Goal: Task Accomplishment & Management: Complete application form

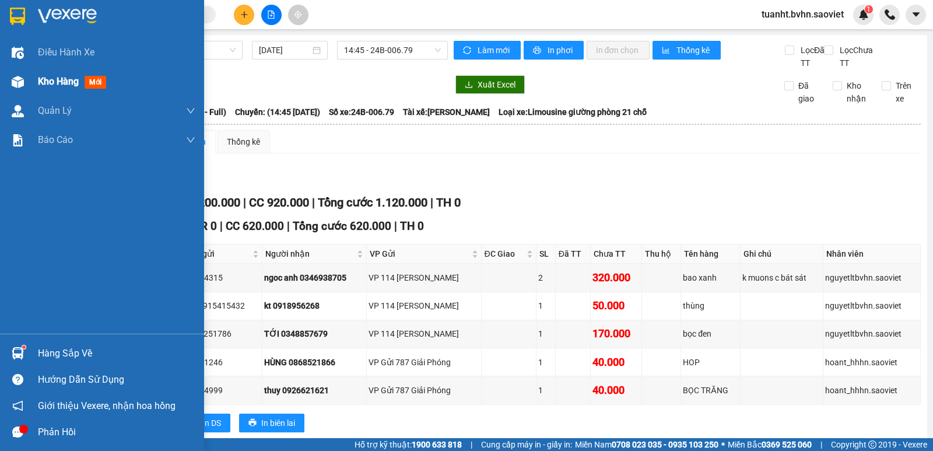
click at [39, 80] on span "Kho hàng" at bounding box center [58, 81] width 41 height 11
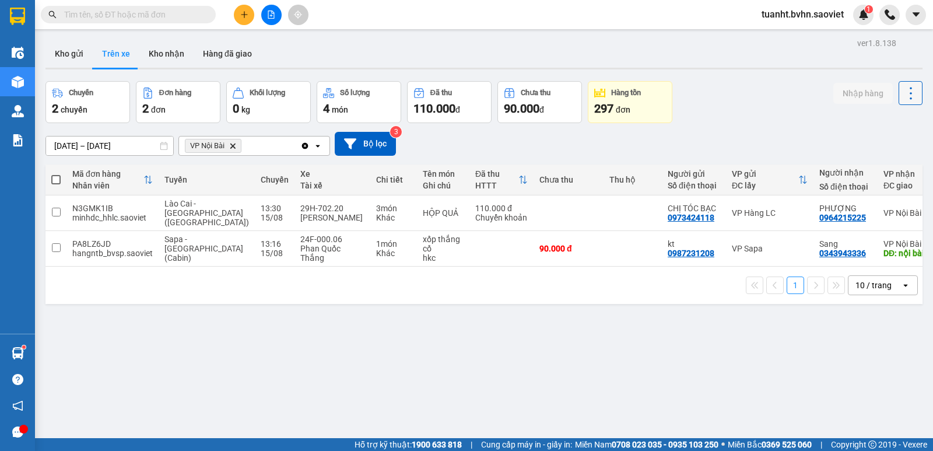
click at [907, 91] on icon at bounding box center [911, 93] width 16 height 16
click at [874, 125] on span "Làm mới" at bounding box center [886, 125] width 32 height 12
click at [169, 56] on button "Kho nhận" at bounding box center [166, 54] width 54 height 28
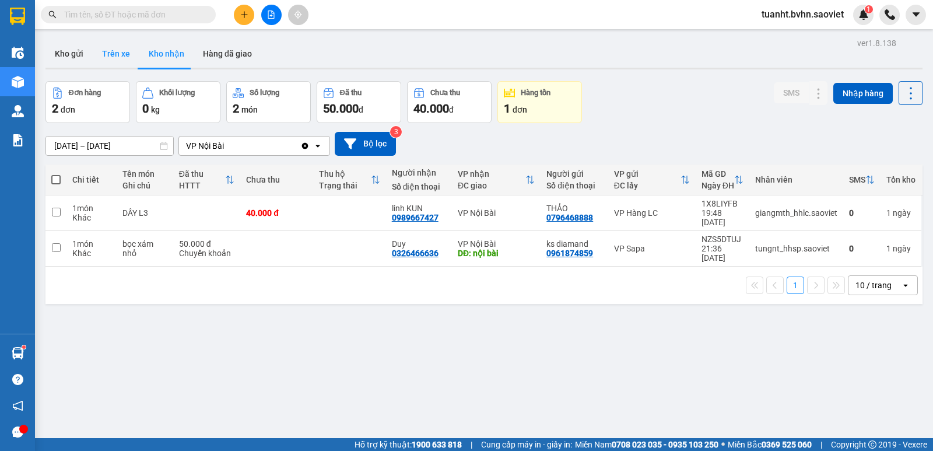
click at [124, 48] on button "Trên xe" at bounding box center [116, 54] width 47 height 28
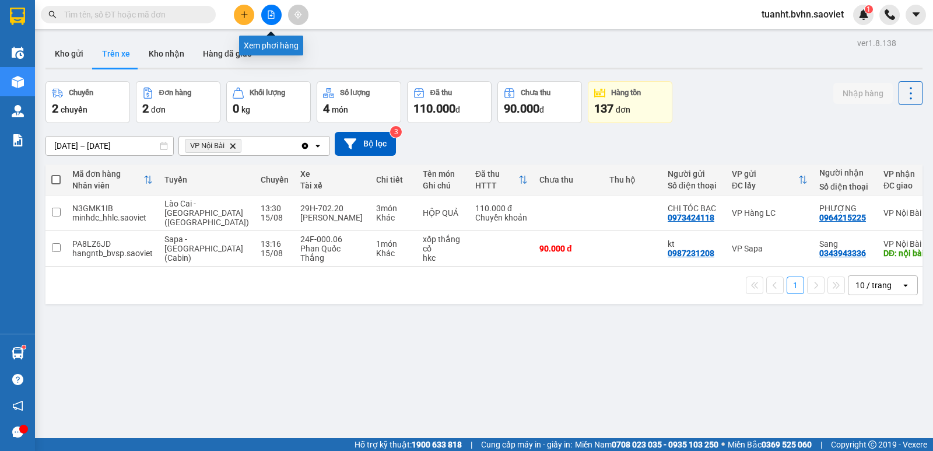
click at [268, 19] on button at bounding box center [271, 15] width 20 height 20
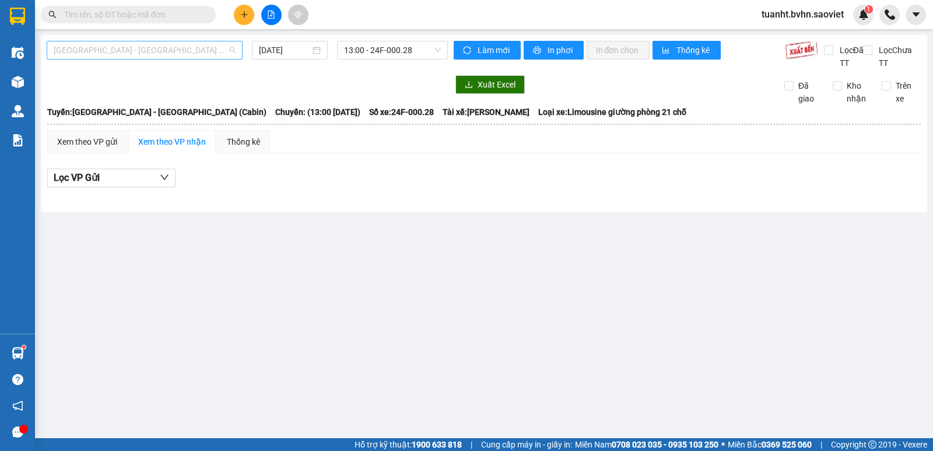
click at [143, 49] on span "[GEOGRAPHIC_DATA] - [GEOGRAPHIC_DATA] (Cabin)" at bounding box center [145, 49] width 182 height 17
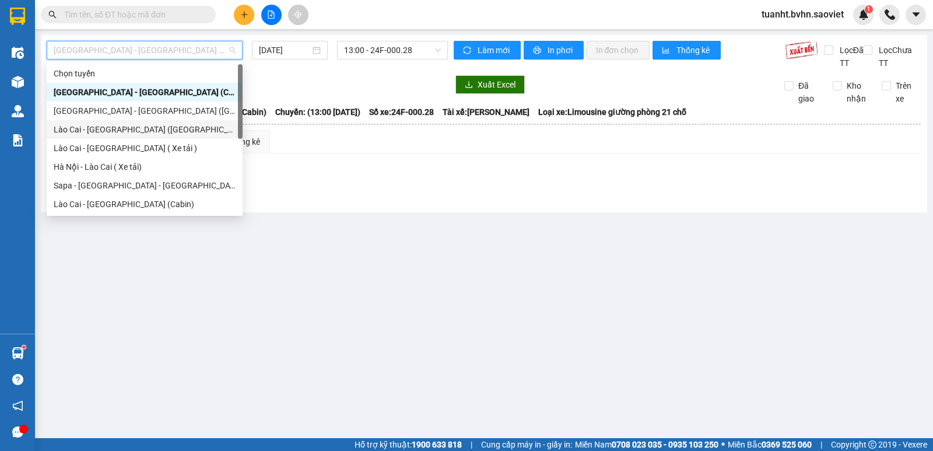
scroll to position [93, 0]
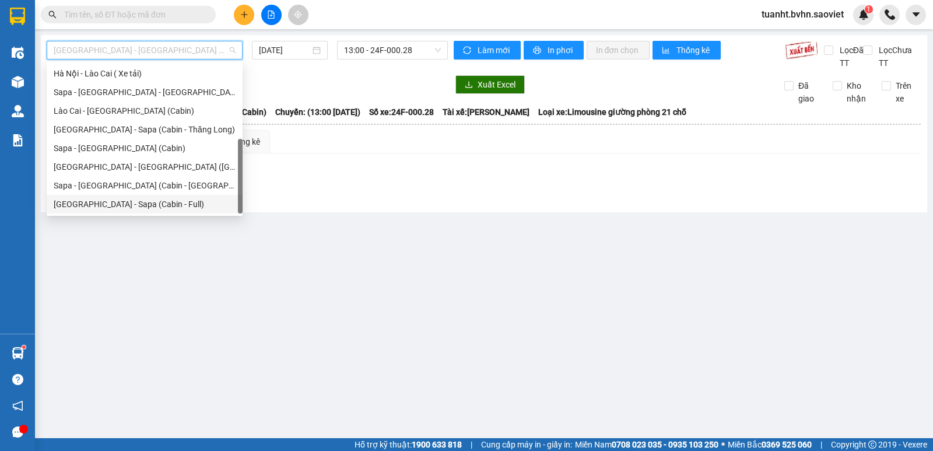
click at [113, 202] on div "[GEOGRAPHIC_DATA] - Sapa (Cabin - Full)" at bounding box center [145, 204] width 182 height 13
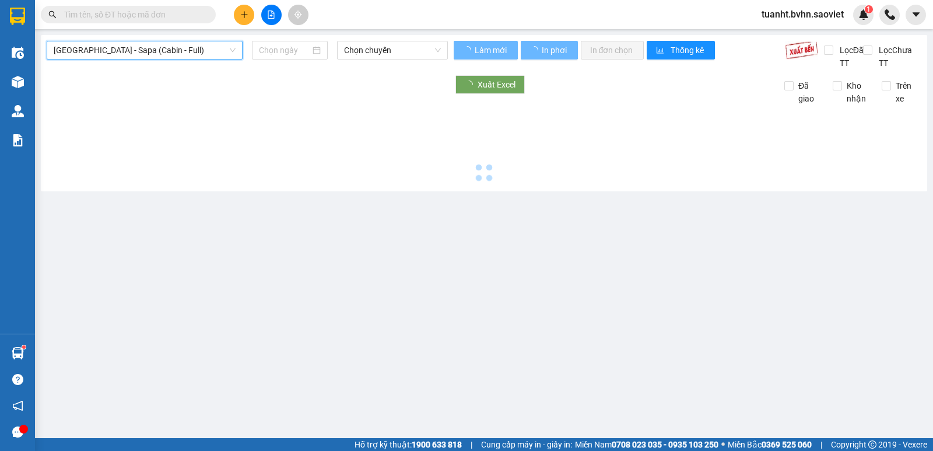
type input "[DATE]"
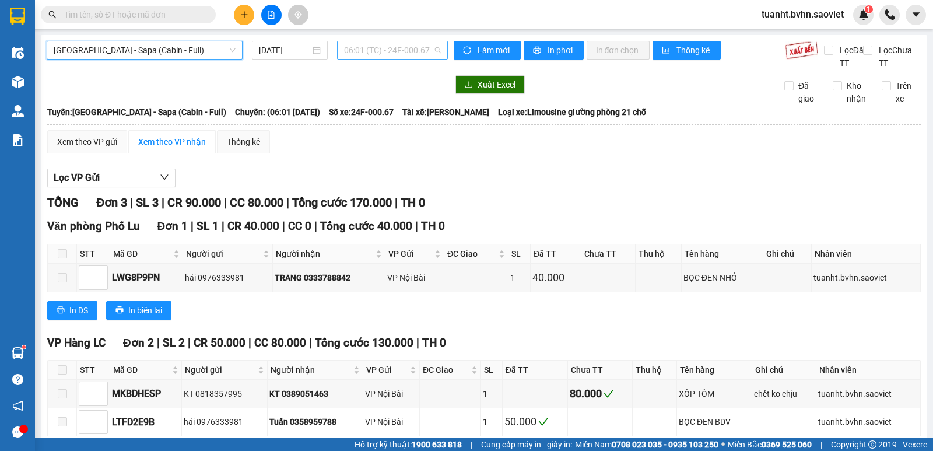
click at [380, 52] on span "06:01 (TC) - 24F-000.67" at bounding box center [392, 49] width 96 height 17
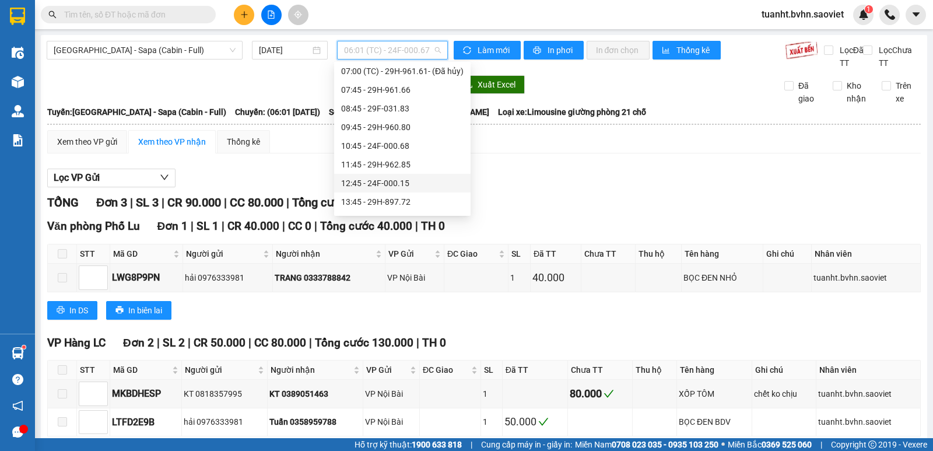
scroll to position [117, 0]
click at [380, 178] on div "15:45 - 29K-027.70" at bounding box center [402, 180] width 122 height 13
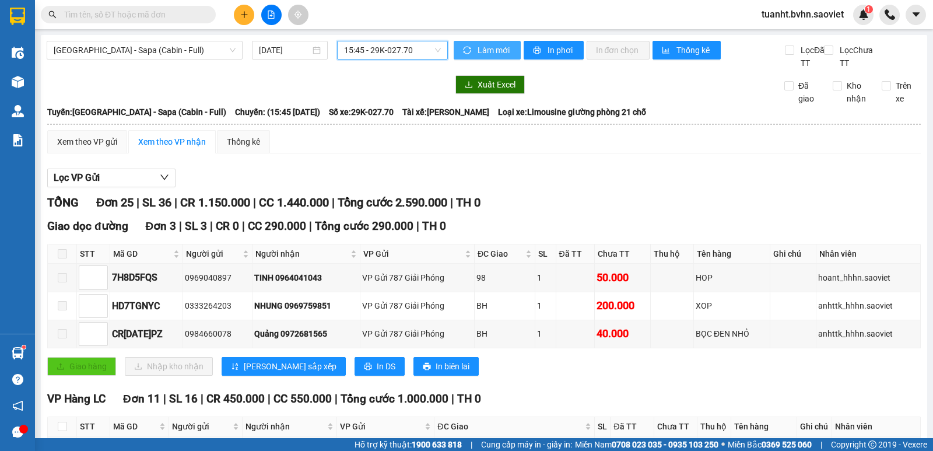
click at [499, 50] on span "Làm mới" at bounding box center [495, 50] width 34 height 13
click at [548, 52] on span "In phơi" at bounding box center [561, 50] width 27 height 13
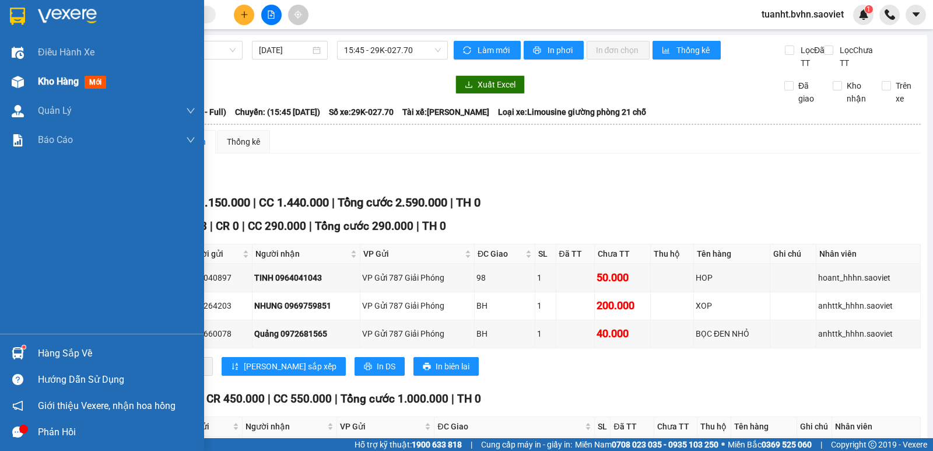
click at [37, 76] on div "Kho hàng mới" at bounding box center [102, 81] width 204 height 29
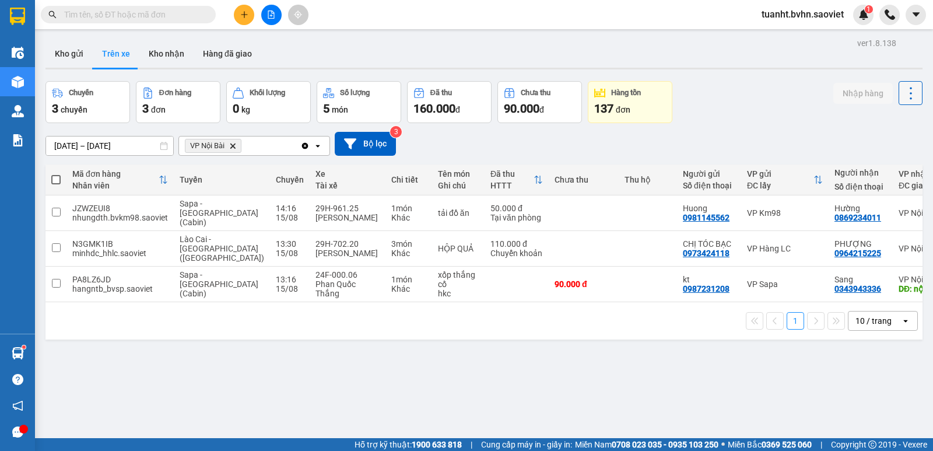
click at [903, 92] on icon at bounding box center [911, 93] width 16 height 16
click at [887, 119] on span "Làm mới" at bounding box center [886, 125] width 32 height 12
click at [903, 90] on icon at bounding box center [911, 93] width 16 height 16
click at [881, 124] on span "Làm mới" at bounding box center [886, 125] width 32 height 12
click at [57, 279] on input "checkbox" at bounding box center [56, 283] width 9 height 9
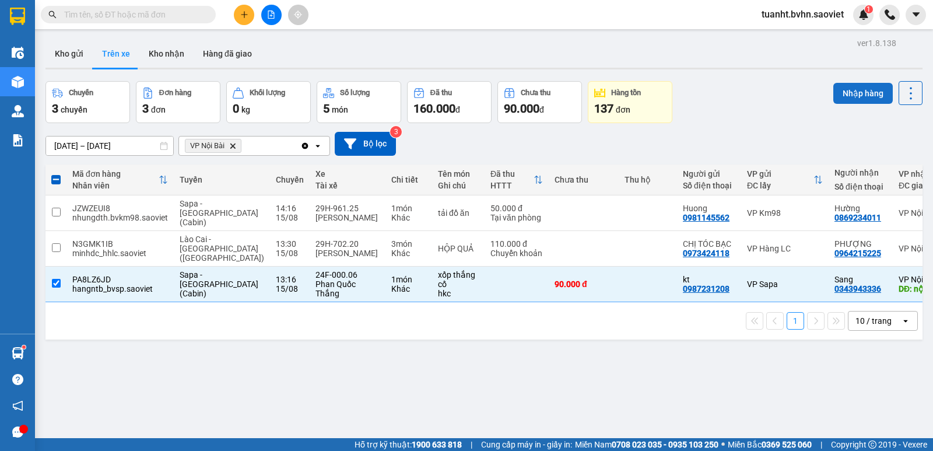
click at [846, 88] on button "Nhập hàng" at bounding box center [863, 93] width 59 height 21
checkbox input "false"
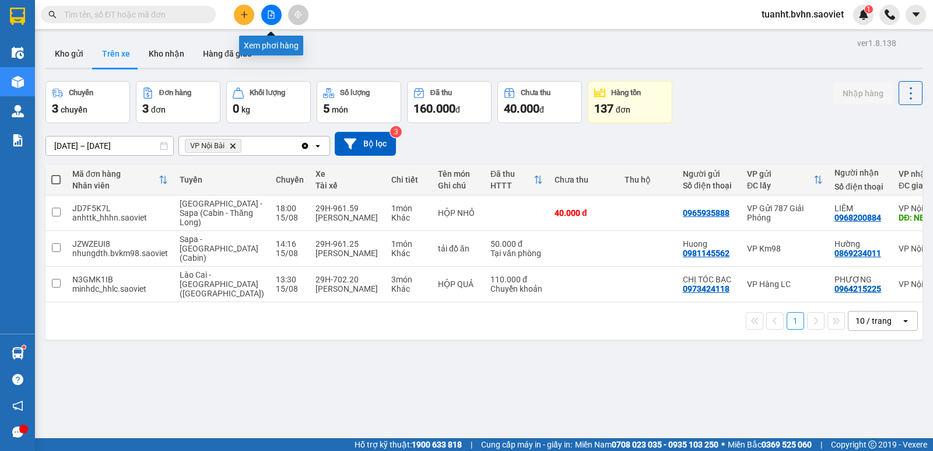
click at [272, 16] on icon "file-add" at bounding box center [271, 14] width 6 height 8
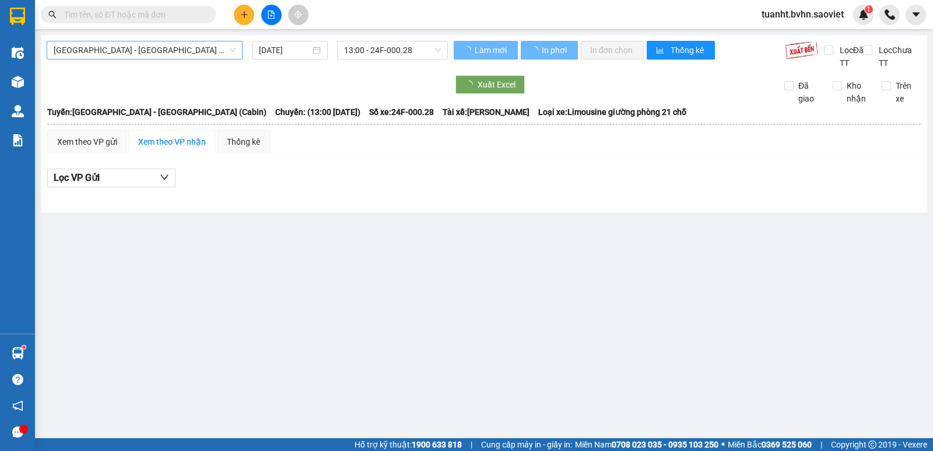
click at [153, 51] on span "[GEOGRAPHIC_DATA] - [GEOGRAPHIC_DATA] (Cabin)" at bounding box center [145, 49] width 182 height 17
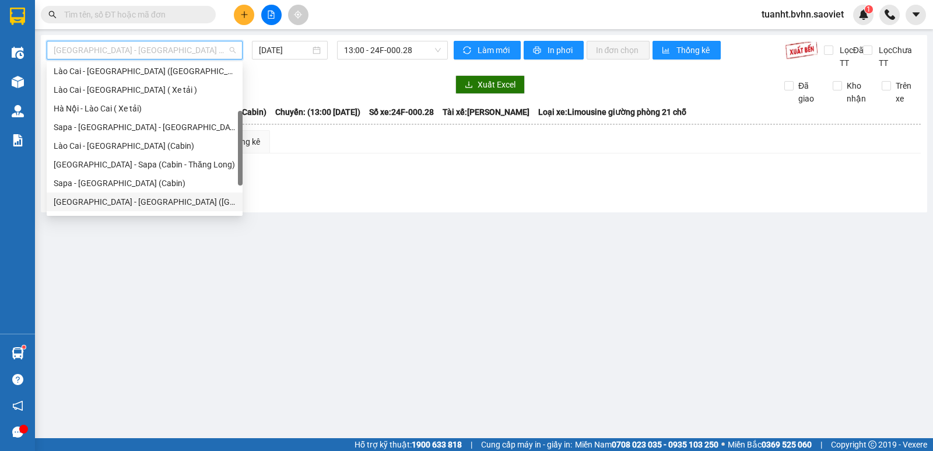
scroll to position [93, 0]
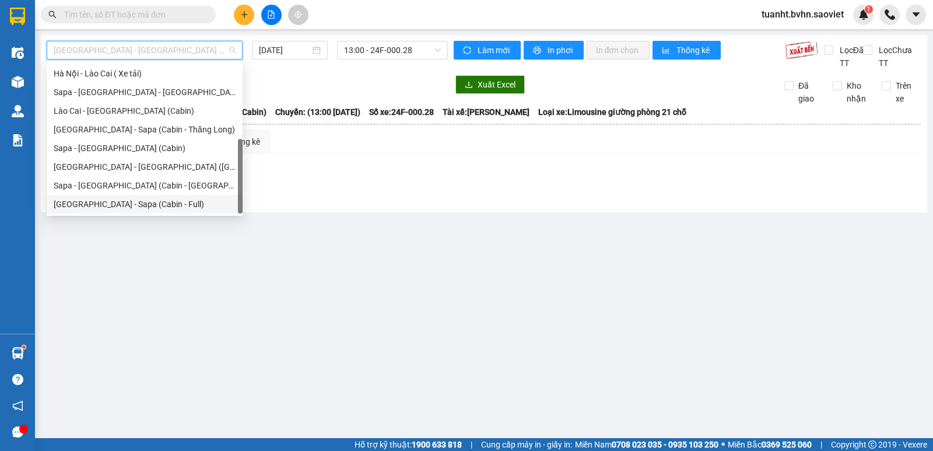
click at [110, 201] on div "[GEOGRAPHIC_DATA] - Sapa (Cabin - Full)" at bounding box center [145, 204] width 182 height 13
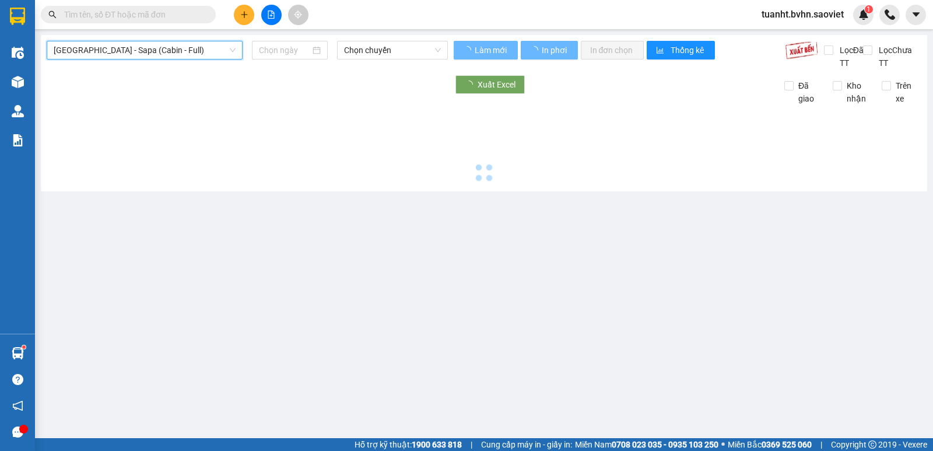
type input "[DATE]"
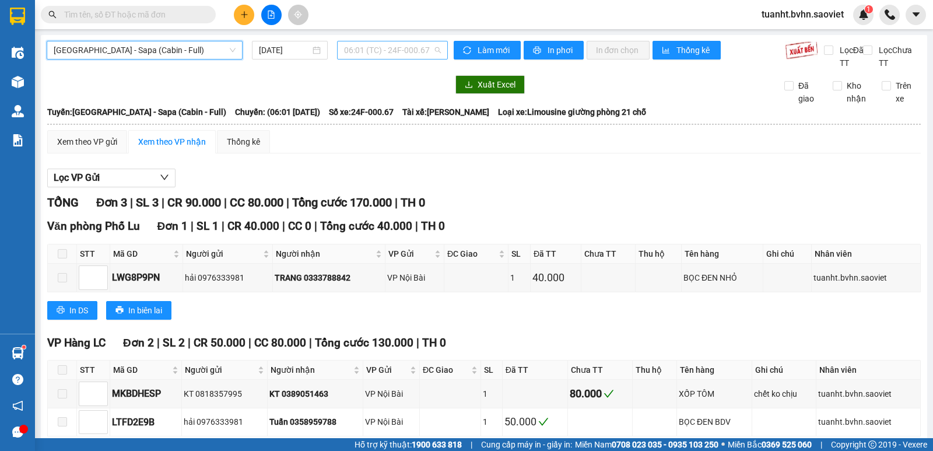
click at [389, 47] on span "06:01 (TC) - 24F-000.67" at bounding box center [392, 49] width 96 height 17
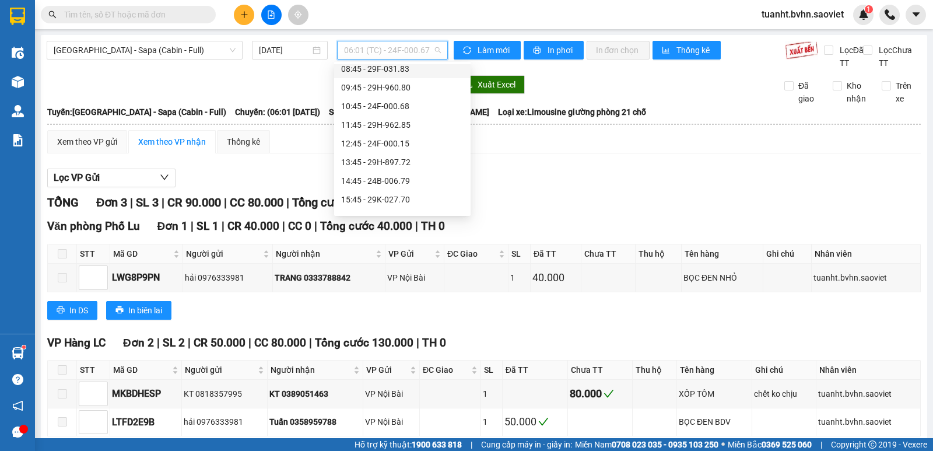
scroll to position [117, 0]
click at [383, 197] on div "16:45 - 29K-027.99" at bounding box center [402, 199] width 122 height 13
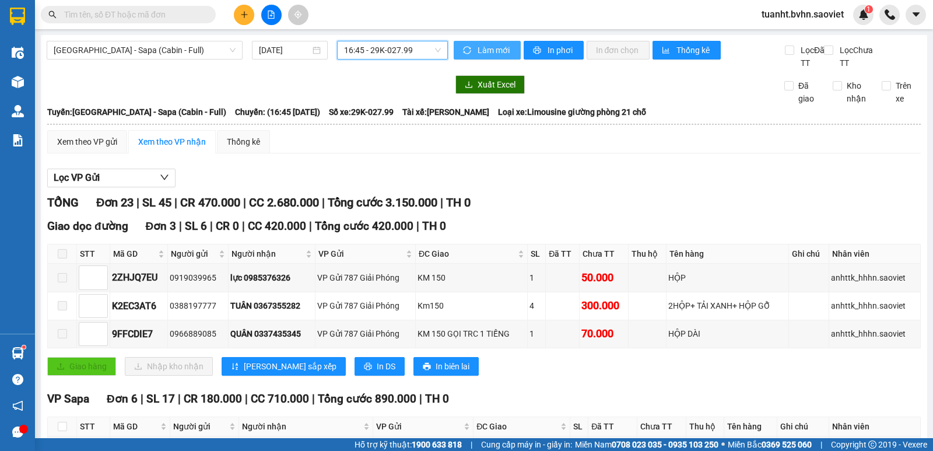
click at [481, 53] on span "Làm mới" at bounding box center [495, 50] width 34 height 13
click at [548, 52] on span "In phơi" at bounding box center [561, 50] width 27 height 13
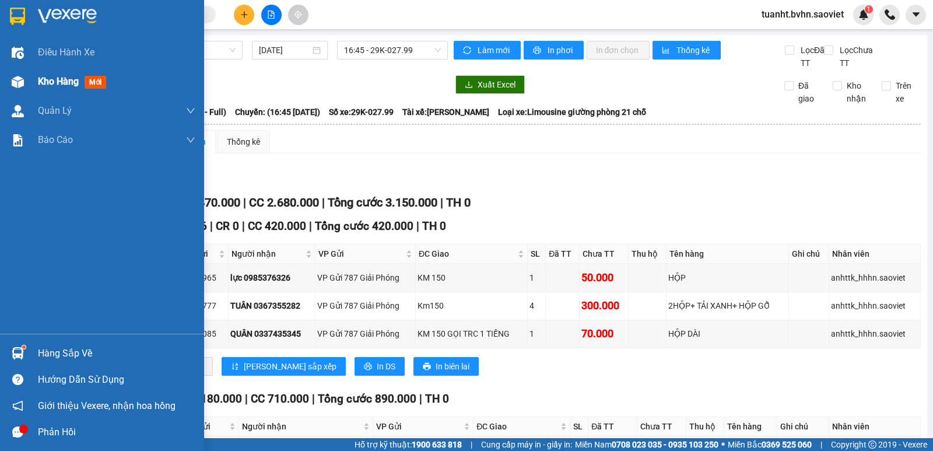
click at [51, 83] on span "Kho hàng" at bounding box center [58, 81] width 41 height 11
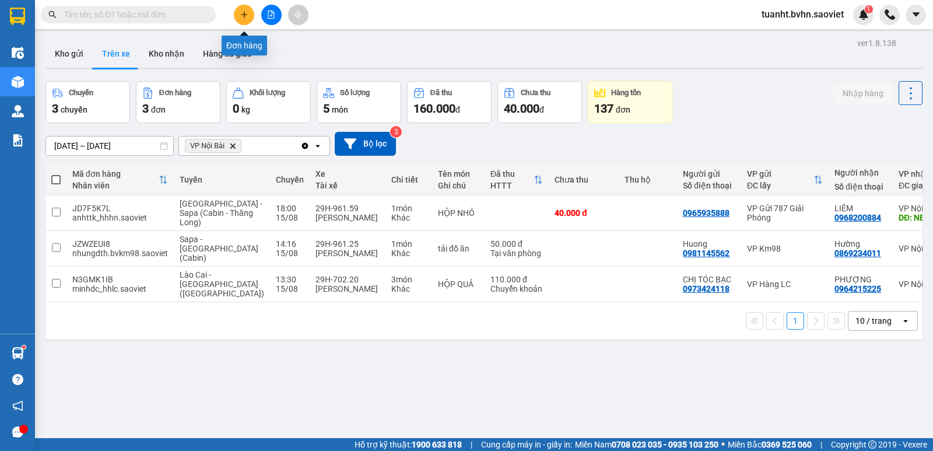
click at [243, 16] on icon "plus" at bounding box center [244, 14] width 8 height 8
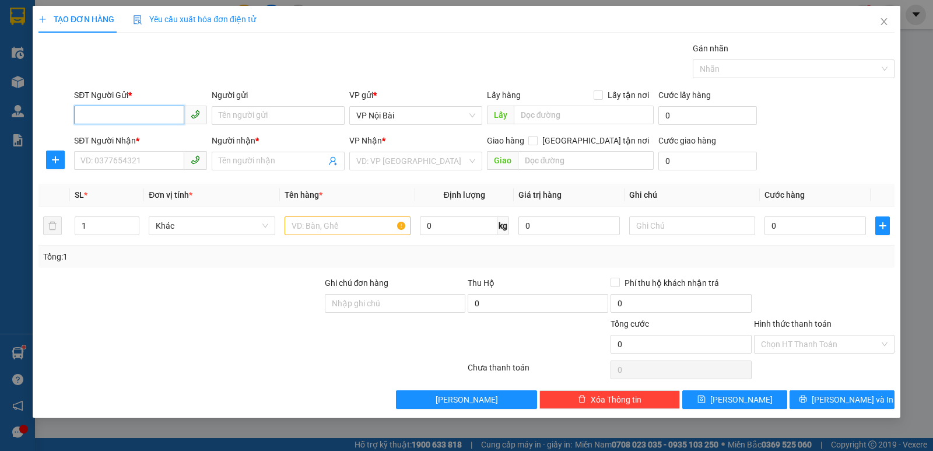
click at [169, 114] on input "SĐT Người Gửi *" at bounding box center [129, 115] width 110 height 19
type input "0969766481"
click at [166, 134] on div "0969766481 - chị liên" at bounding box center [140, 138] width 119 height 13
type input "chị liên"
type input "0366085548"
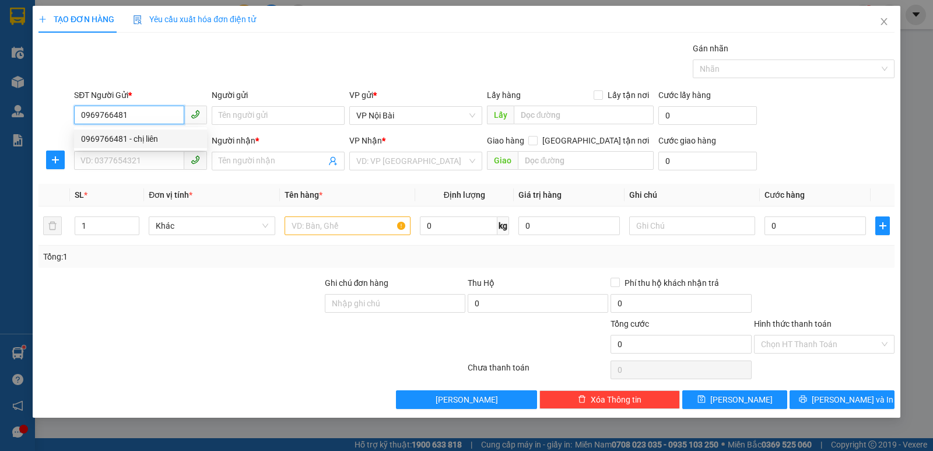
type input "TÁM"
type input "."
type input "0969766481"
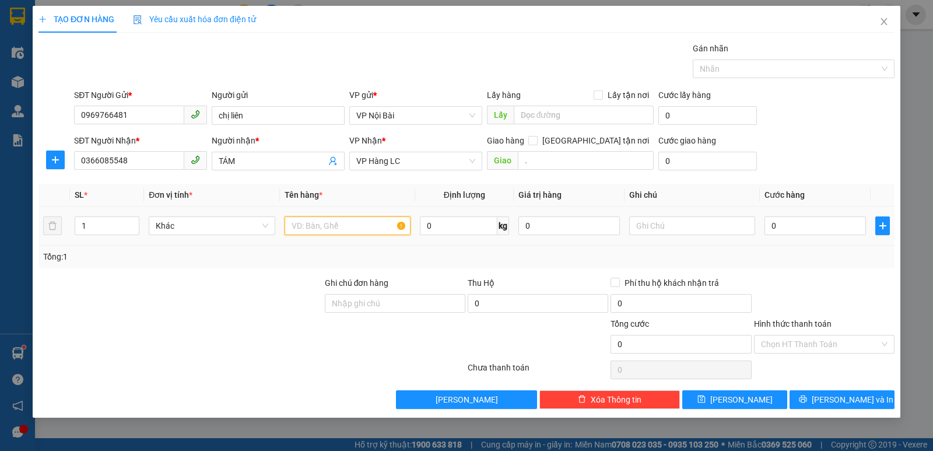
click at [363, 225] on input "text" at bounding box center [348, 225] width 126 height 19
type input "01 HỘP CATTONG"
click at [820, 226] on input "0" at bounding box center [815, 225] width 101 height 19
type input "7"
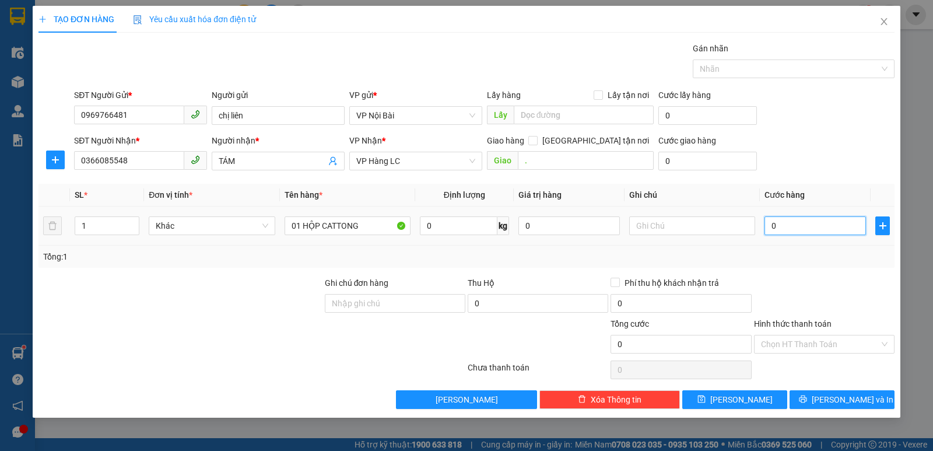
type input "7"
type input "70"
type input "70.000"
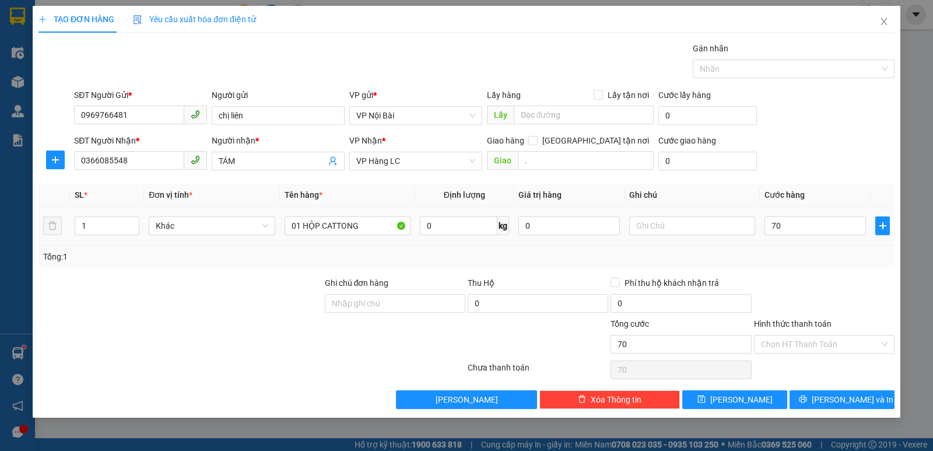
type input "70.000"
click at [814, 241] on td "70.000" at bounding box center [815, 225] width 111 height 39
click at [796, 322] on label "Hình thức thanh toán" at bounding box center [793, 323] width 78 height 9
click at [796, 335] on input "Hình thức thanh toán" at bounding box center [820, 343] width 118 height 17
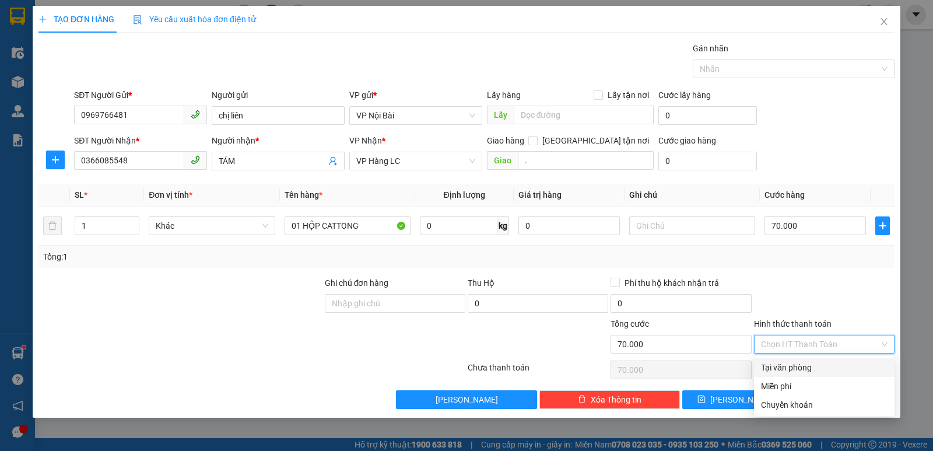
click at [784, 366] on div "Tại văn phòng" at bounding box center [824, 367] width 127 height 13
type input "0"
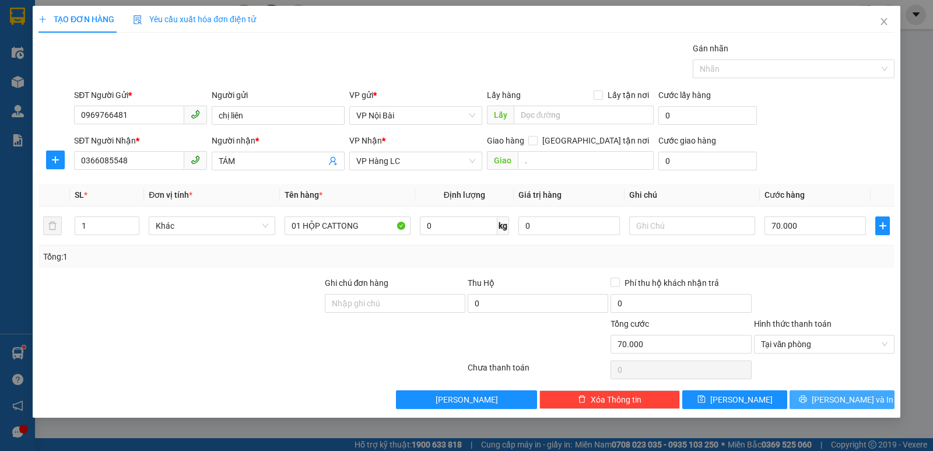
click at [811, 401] on button "[PERSON_NAME] và In" at bounding box center [842, 399] width 105 height 19
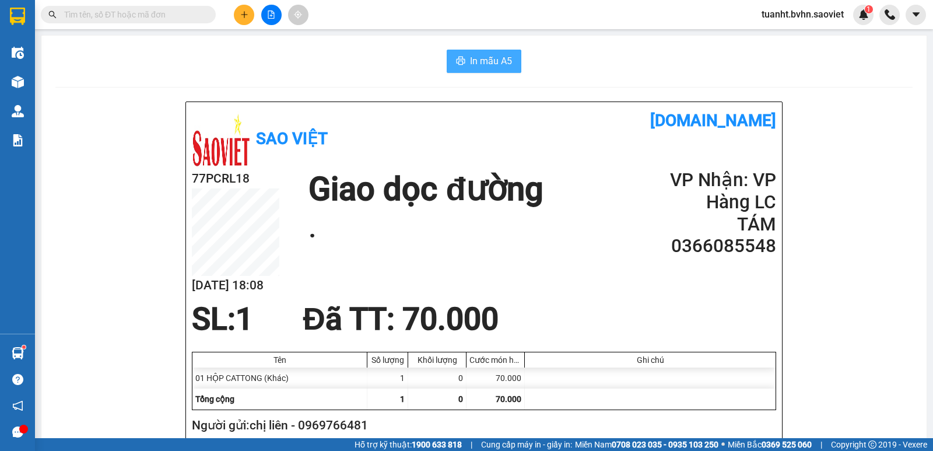
click at [481, 63] on span "In mẫu A5" at bounding box center [491, 61] width 42 height 15
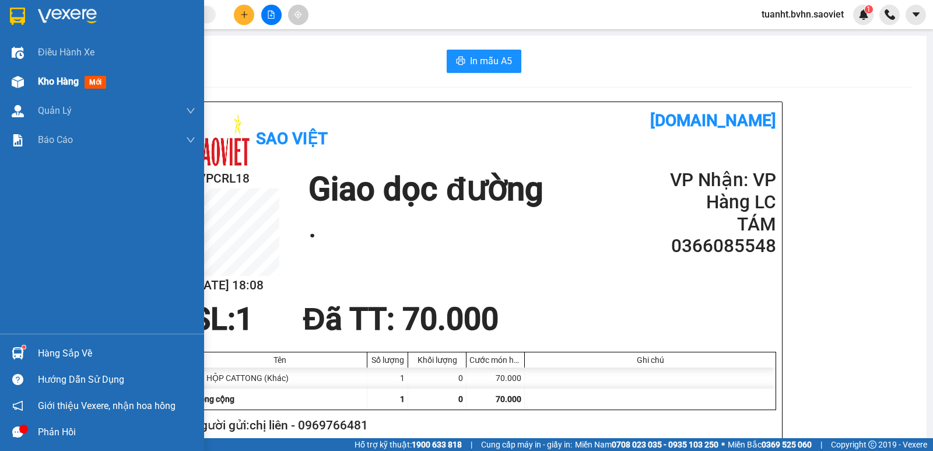
click at [49, 86] on span "Kho hàng" at bounding box center [58, 81] width 41 height 11
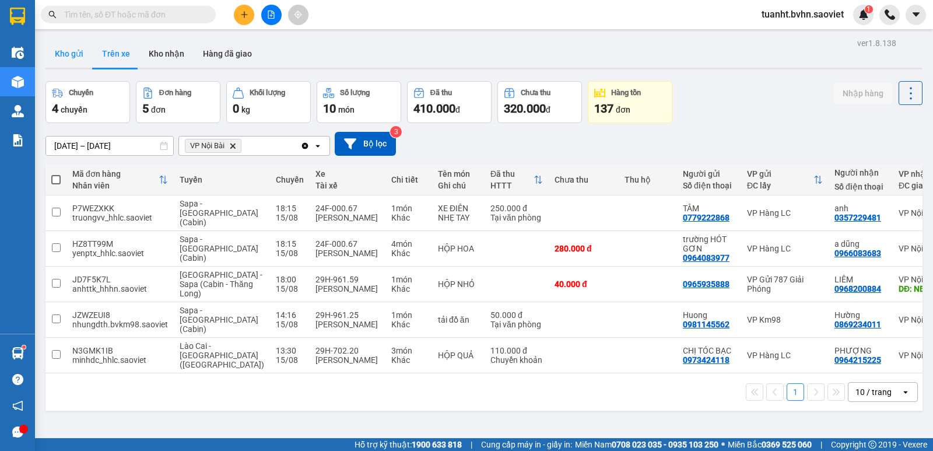
click at [78, 57] on button "Kho gửi" at bounding box center [68, 54] width 47 height 28
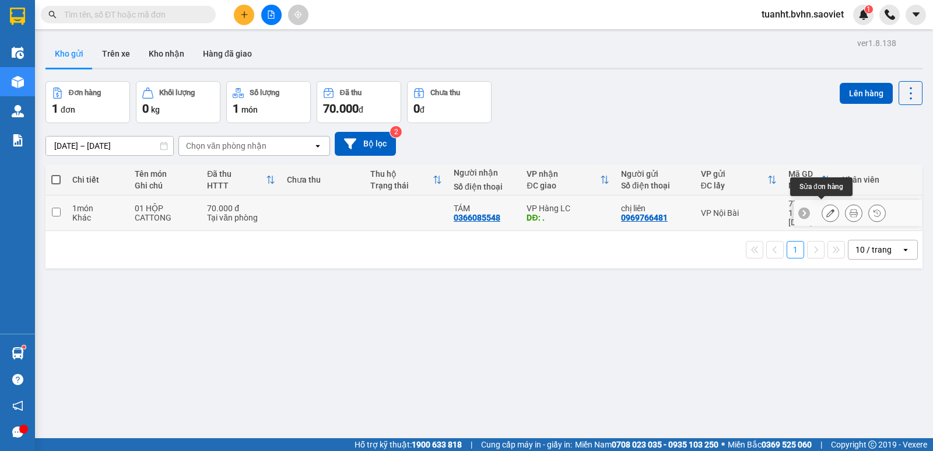
click at [827, 209] on icon at bounding box center [831, 213] width 8 height 8
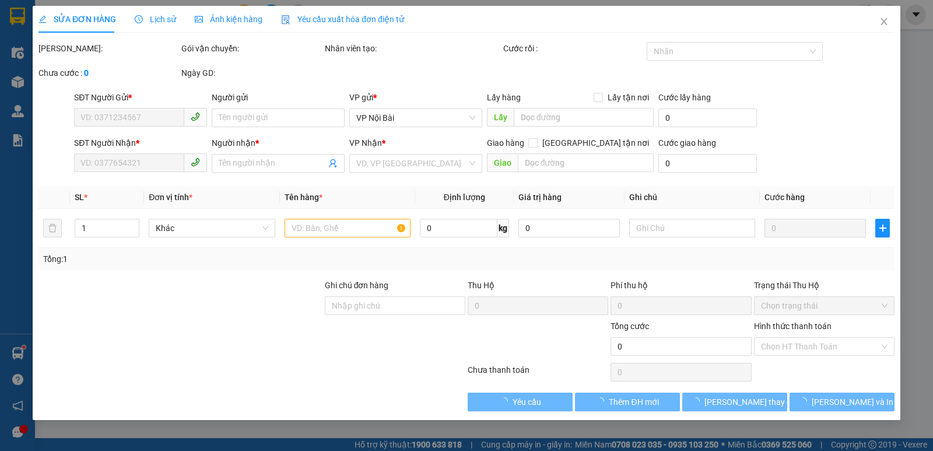
type input "0969766481"
type input "chị liên"
type input "0366085548"
type input "TÁM"
type input "."
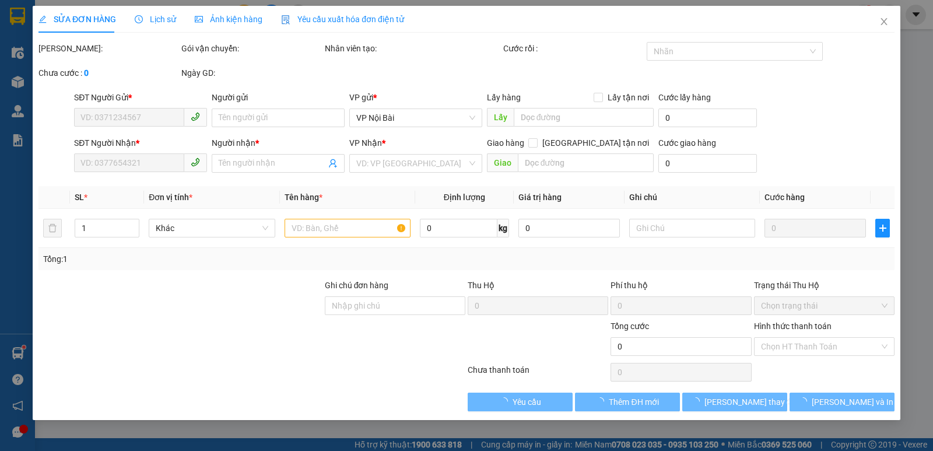
type input "70.000"
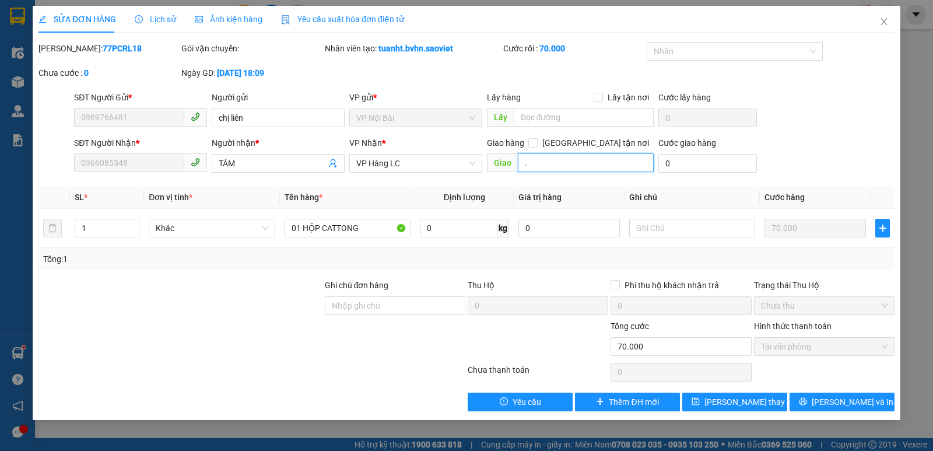
click at [541, 163] on input "." at bounding box center [586, 162] width 136 height 19
click at [811, 403] on button "[PERSON_NAME] và In" at bounding box center [842, 402] width 105 height 19
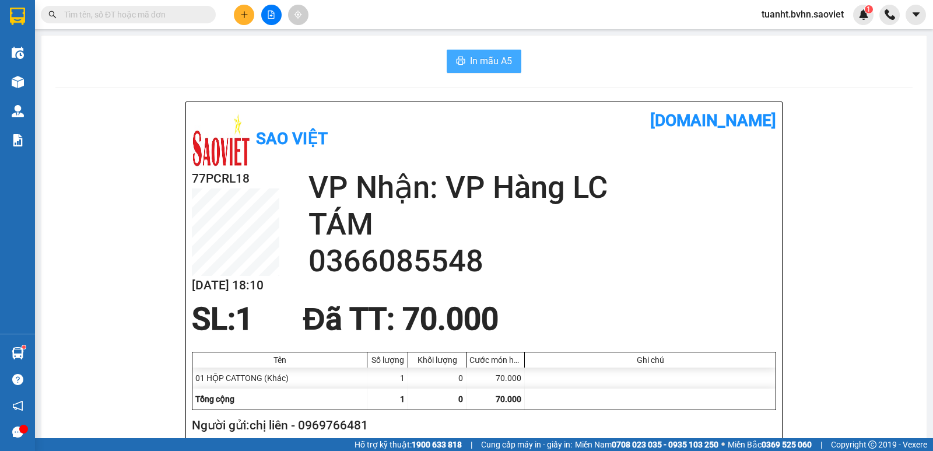
click at [488, 62] on span "In mẫu A5" at bounding box center [491, 61] width 42 height 15
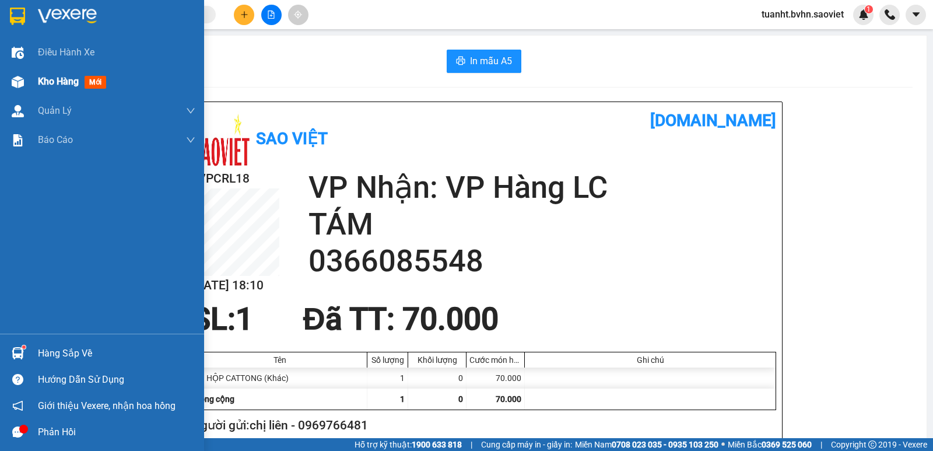
click at [43, 78] on span "Kho hàng" at bounding box center [58, 81] width 41 height 11
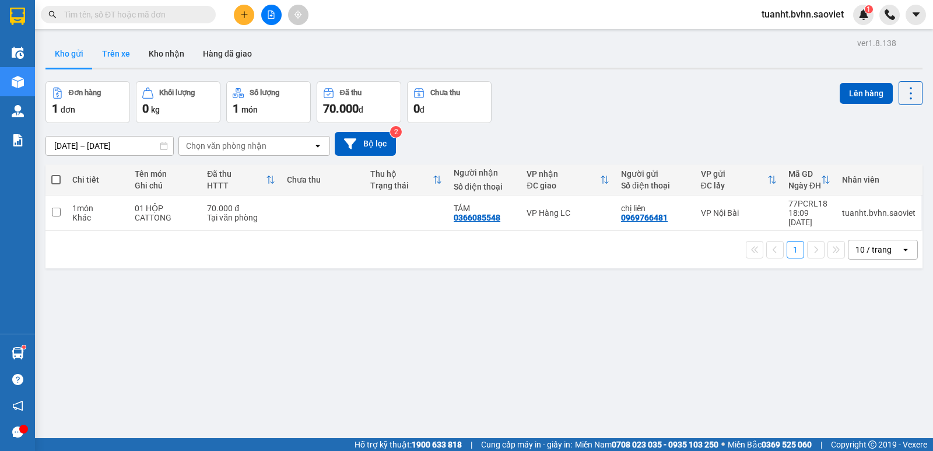
click at [113, 54] on button "Trên xe" at bounding box center [116, 54] width 47 height 28
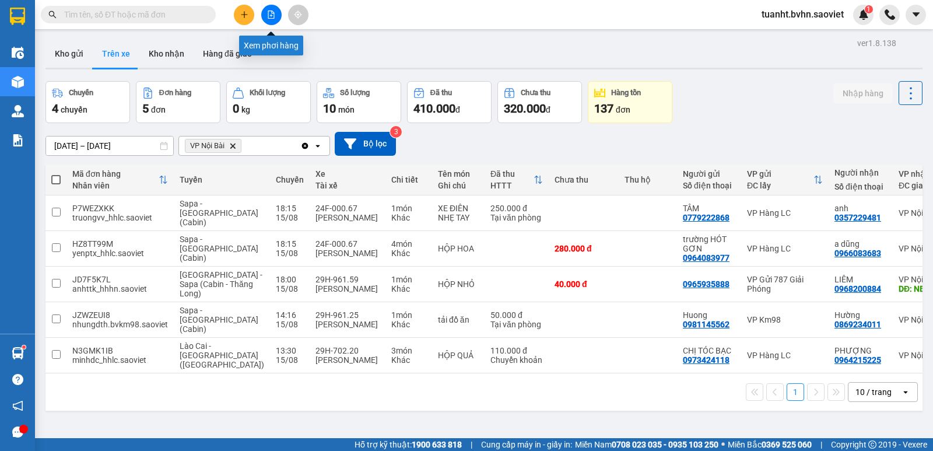
click at [271, 19] on button at bounding box center [271, 15] width 20 height 20
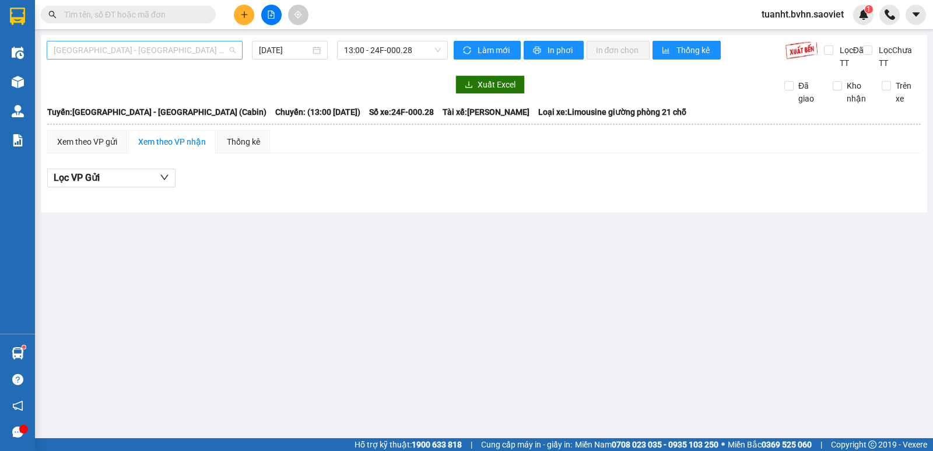
click at [156, 51] on span "[GEOGRAPHIC_DATA] - [GEOGRAPHIC_DATA] (Cabin)" at bounding box center [145, 49] width 182 height 17
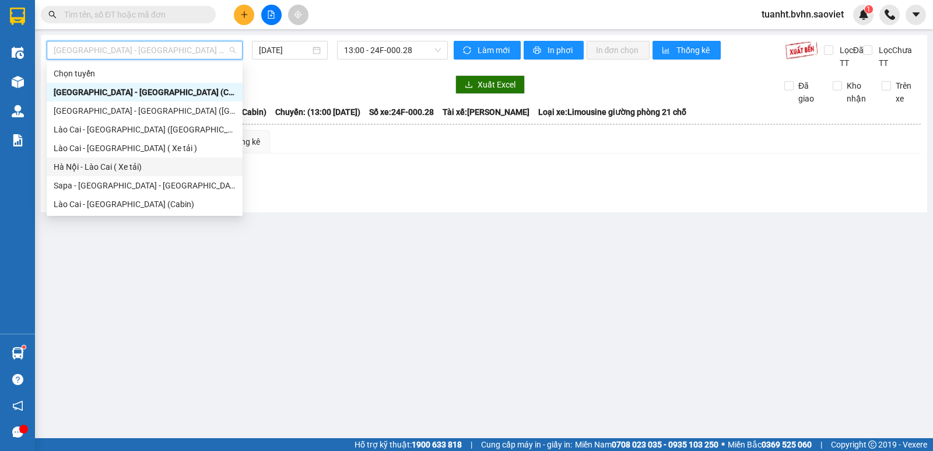
scroll to position [93, 0]
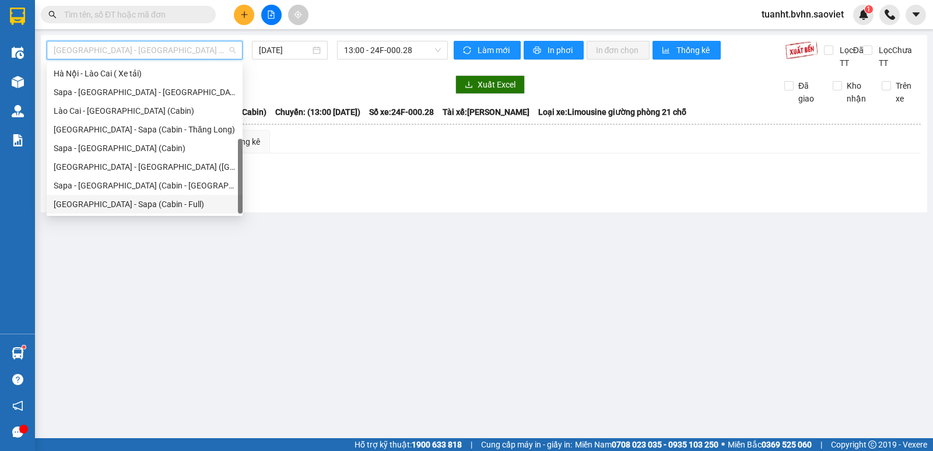
click at [110, 201] on div "[GEOGRAPHIC_DATA] - Sapa (Cabin - Full)" at bounding box center [145, 204] width 182 height 13
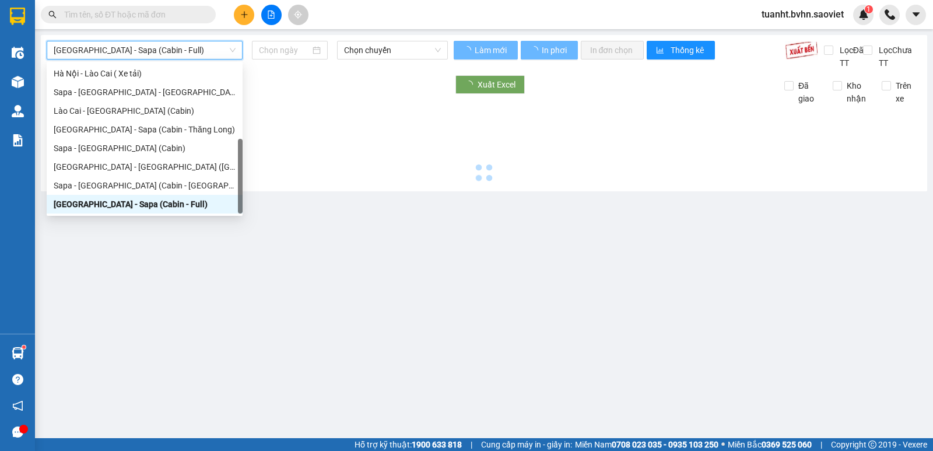
type input "[DATE]"
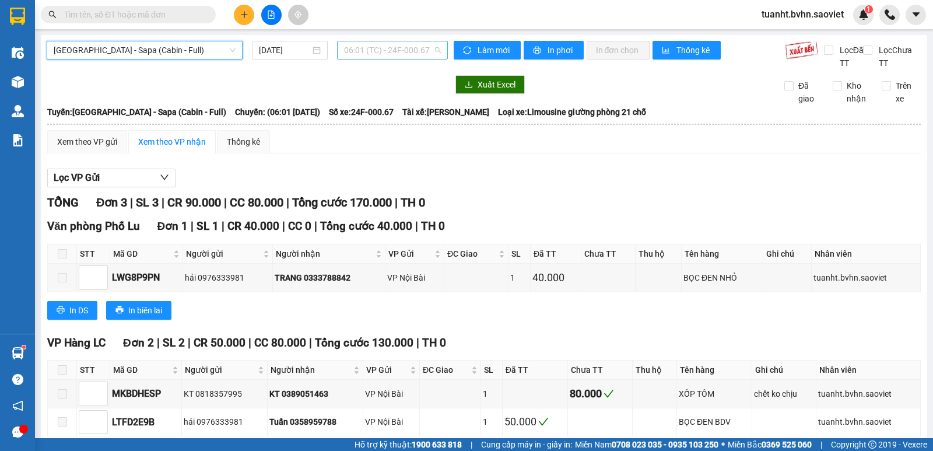
click at [363, 54] on span "06:01 (TC) - 24F-000.67" at bounding box center [392, 49] width 96 height 17
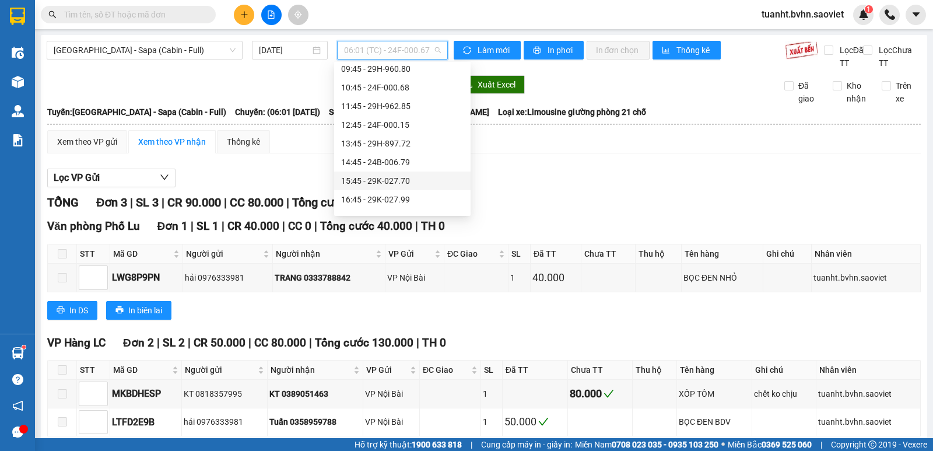
scroll to position [175, 0]
click at [386, 163] on div "17:45 - 24F-000.09" at bounding box center [402, 159] width 122 height 13
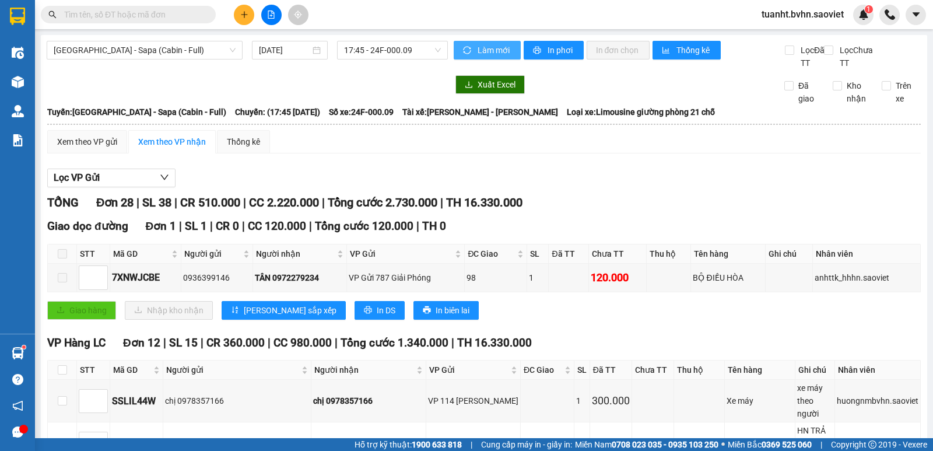
click at [481, 49] on span "Làm mới" at bounding box center [495, 50] width 34 height 13
click at [549, 50] on span "In phơi" at bounding box center [561, 50] width 27 height 13
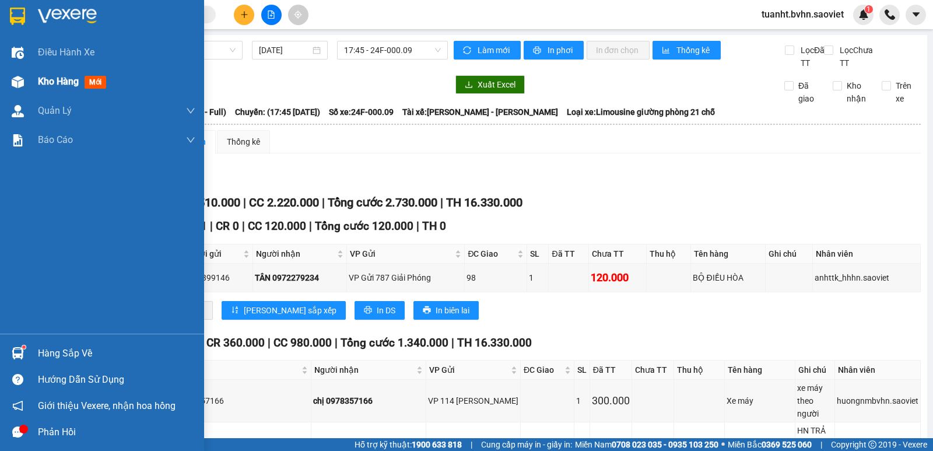
click at [57, 82] on span "Kho hàng" at bounding box center [58, 81] width 41 height 11
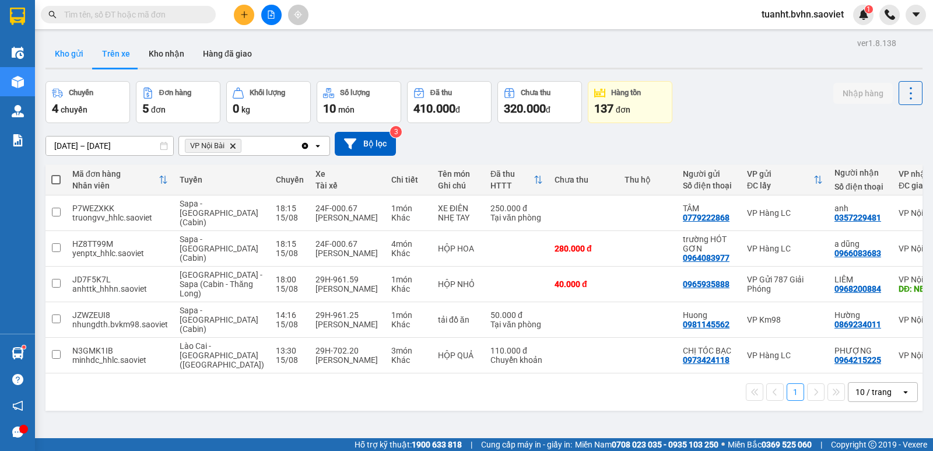
click at [73, 55] on button "Kho gửi" at bounding box center [68, 54] width 47 height 28
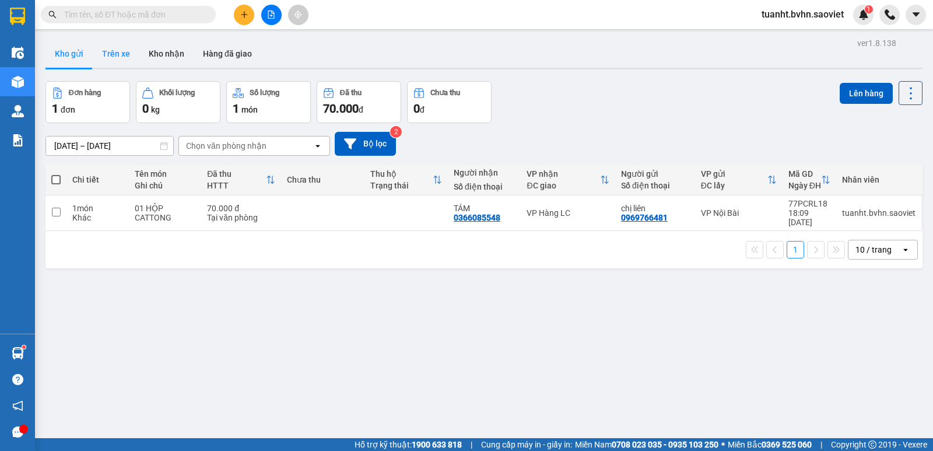
click at [135, 62] on button "Trên xe" at bounding box center [116, 54] width 47 height 28
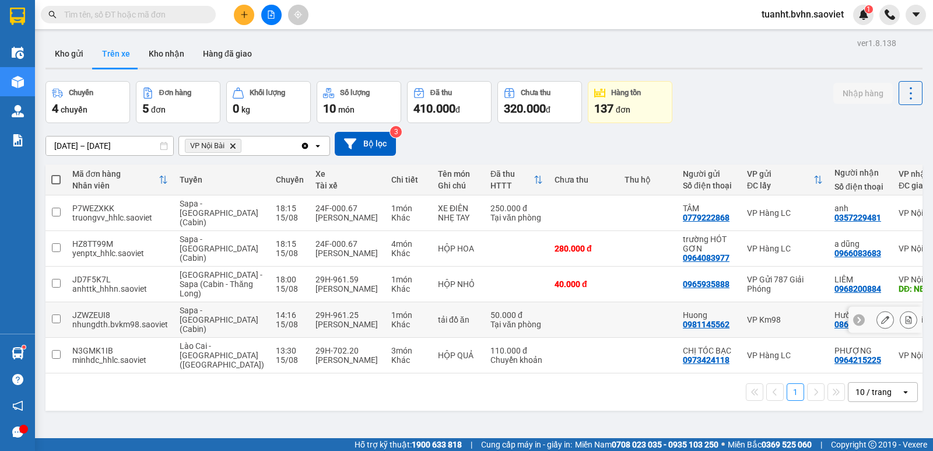
click at [53, 316] on input "checkbox" at bounding box center [56, 318] width 9 height 9
checkbox input "true"
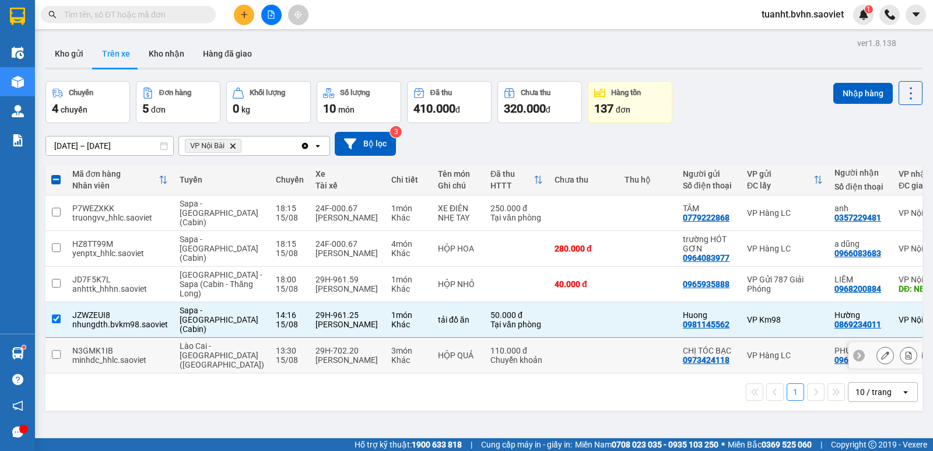
click at [58, 350] on input "checkbox" at bounding box center [56, 354] width 9 height 9
checkbox input "true"
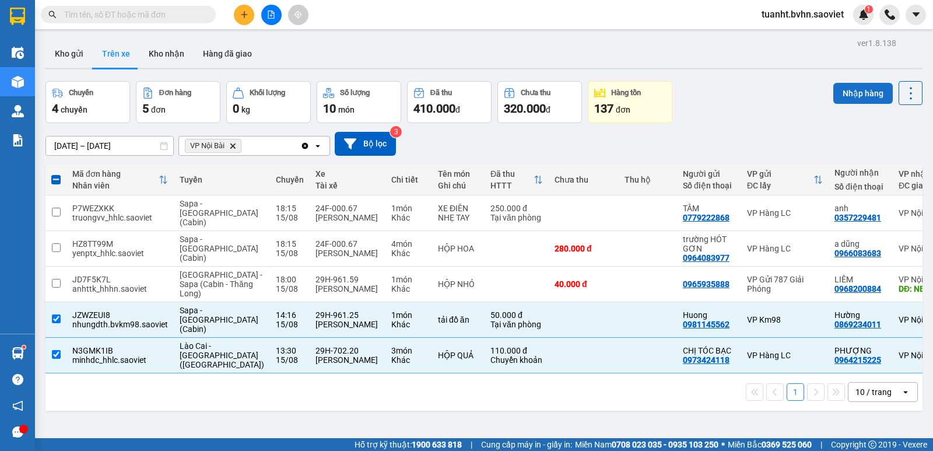
click at [852, 99] on button "Nhập hàng" at bounding box center [863, 93] width 59 height 21
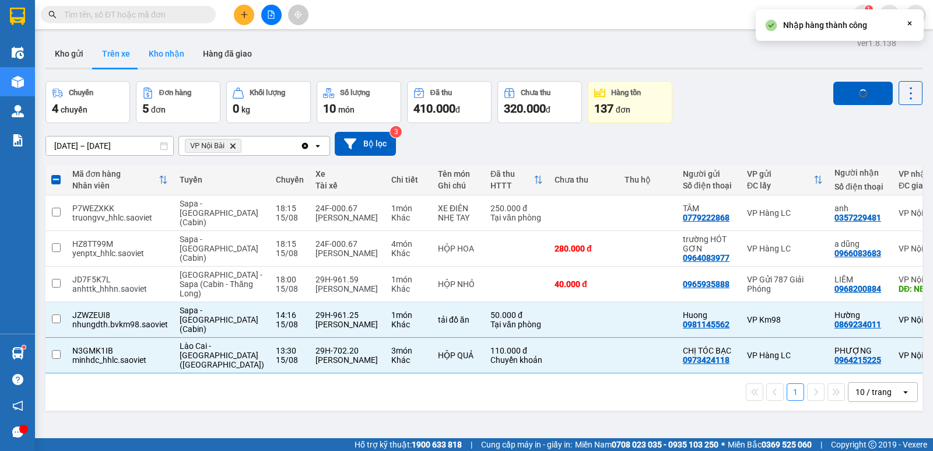
checkbox input "false"
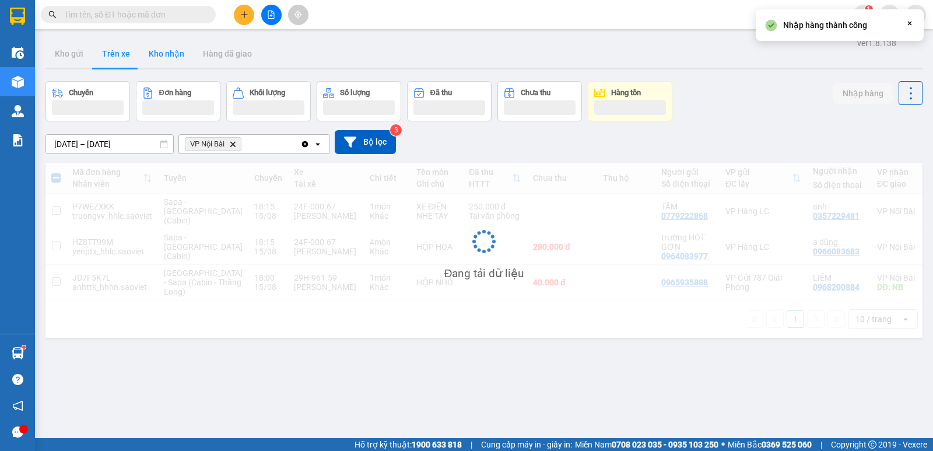
click at [167, 57] on button "Kho nhận" at bounding box center [166, 54] width 54 height 28
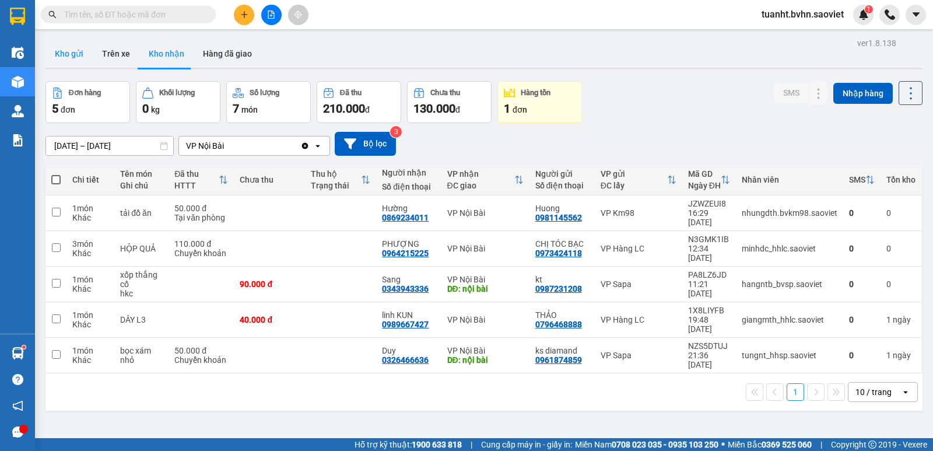
click at [79, 47] on button "Kho gửi" at bounding box center [68, 54] width 47 height 28
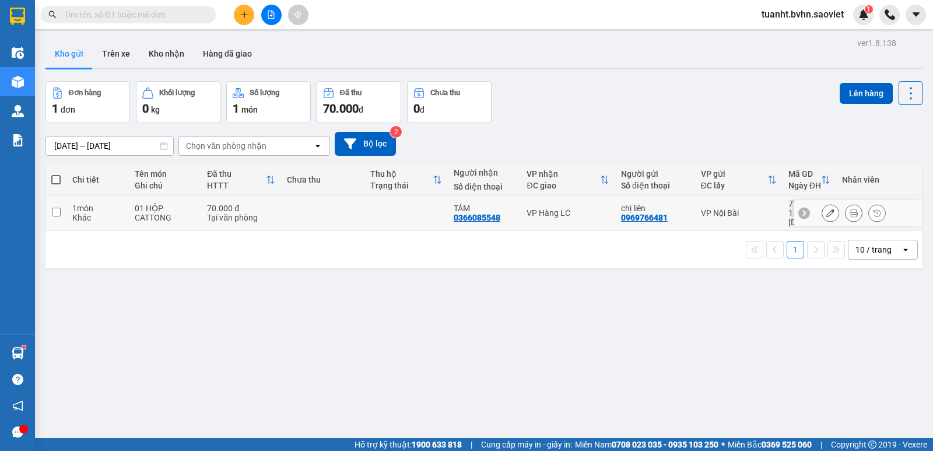
click at [58, 208] on input "checkbox" at bounding box center [56, 212] width 9 height 9
checkbox input "true"
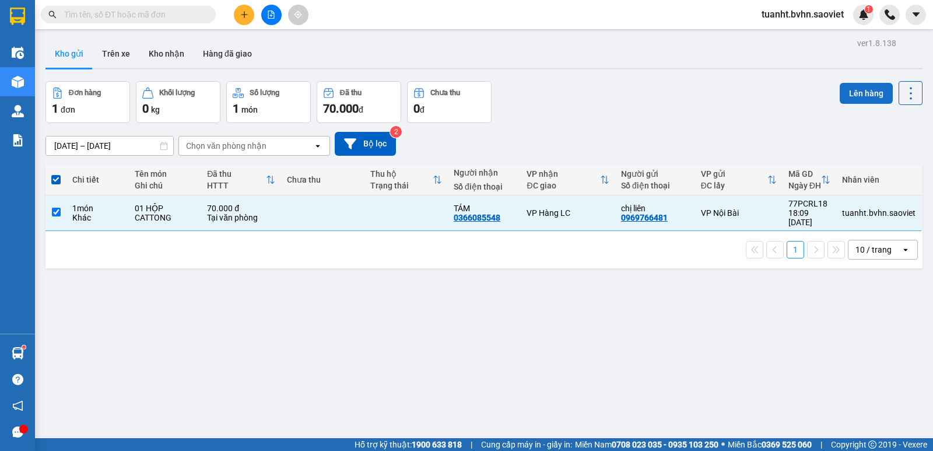
click at [866, 96] on button "Lên hàng" at bounding box center [866, 93] width 53 height 21
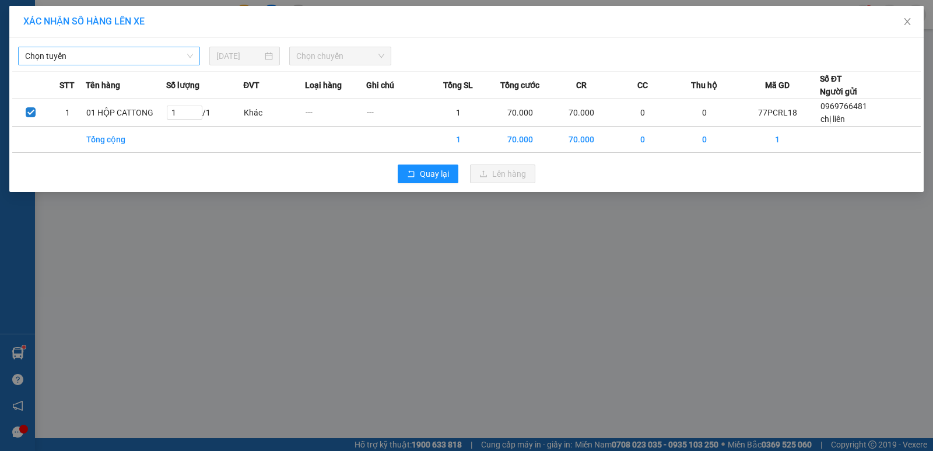
click at [146, 58] on span "Chọn tuyến" at bounding box center [109, 55] width 168 height 17
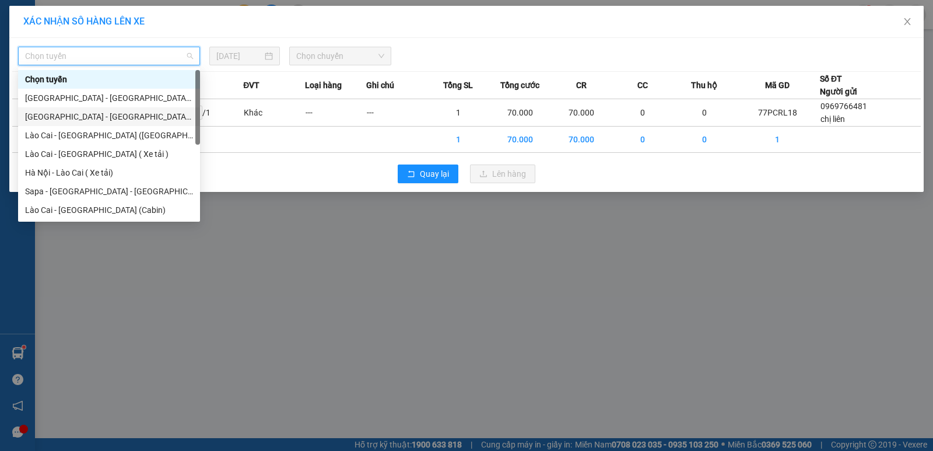
scroll to position [93, 0]
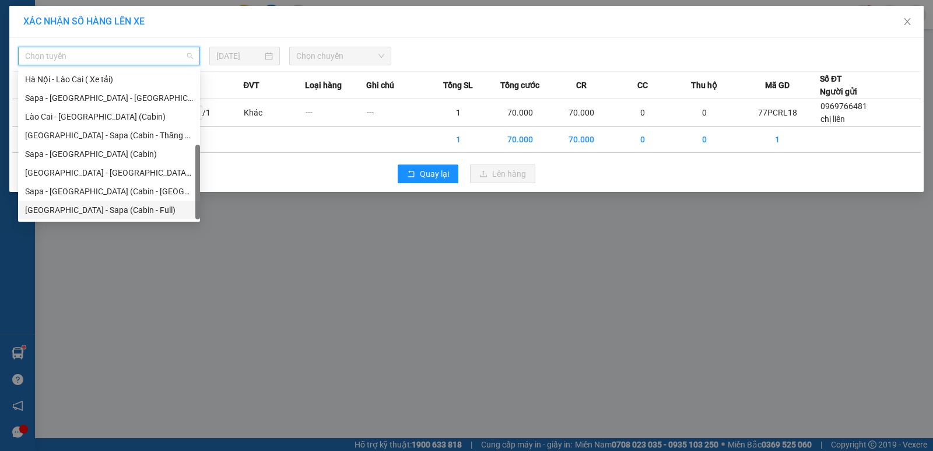
click at [114, 207] on div "[GEOGRAPHIC_DATA] - Sapa (Cabin - Full)" at bounding box center [109, 210] width 168 height 13
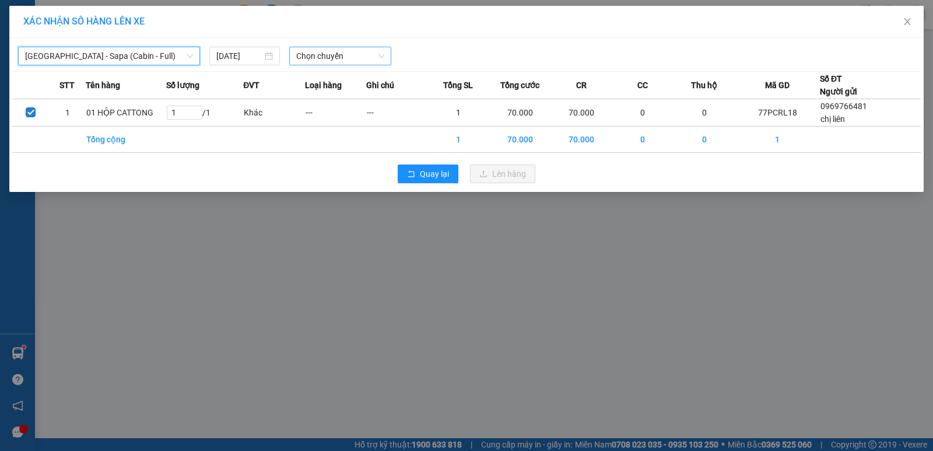
click at [320, 54] on span "Chọn chuyến" at bounding box center [340, 55] width 88 height 17
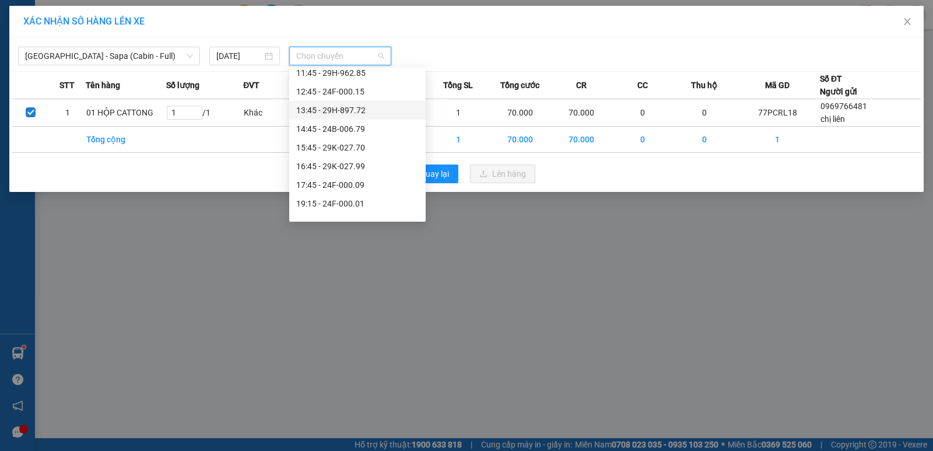
scroll to position [175, 0]
click at [335, 165] on div "17:45 - 24F-000.09" at bounding box center [357, 165] width 122 height 13
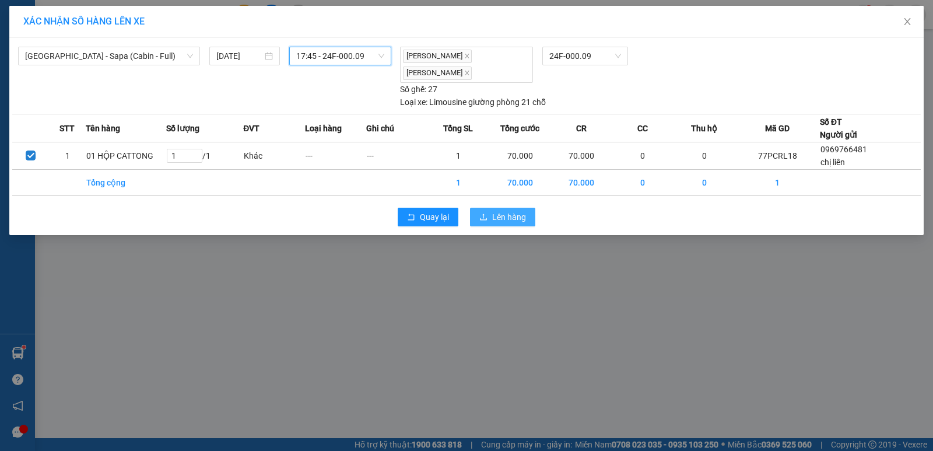
click at [506, 209] on button "Lên hàng" at bounding box center [502, 217] width 65 height 19
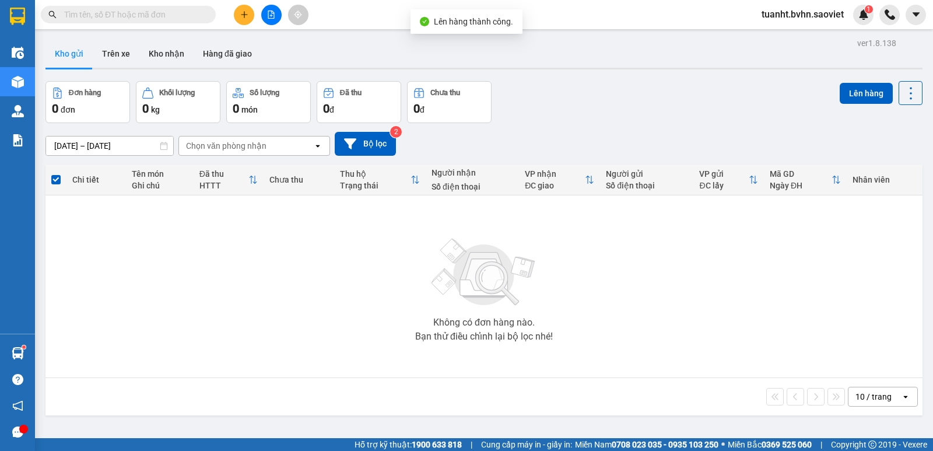
click at [268, 22] on button at bounding box center [271, 15] width 20 height 20
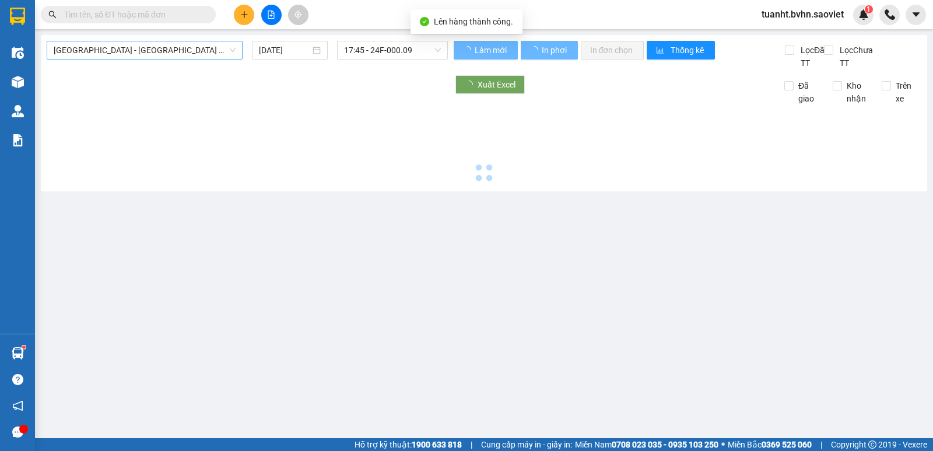
click at [150, 54] on span "[GEOGRAPHIC_DATA] - [GEOGRAPHIC_DATA] (Cabin)" at bounding box center [145, 49] width 182 height 17
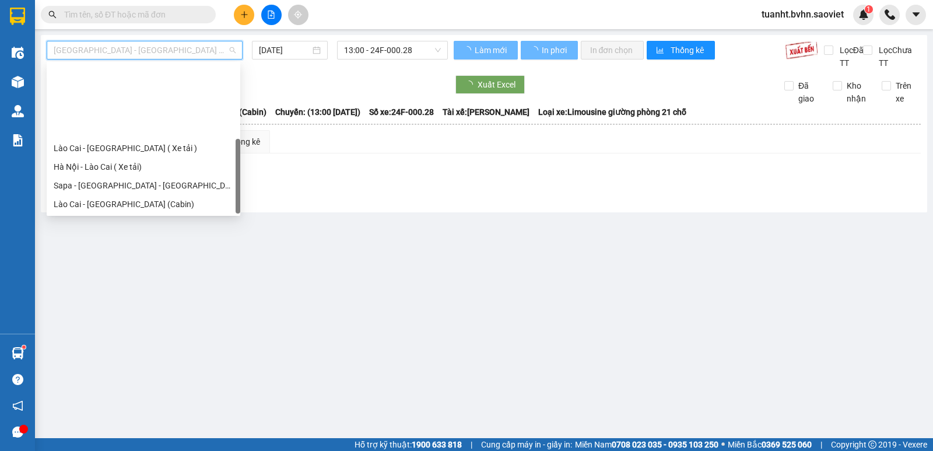
scroll to position [93, 0]
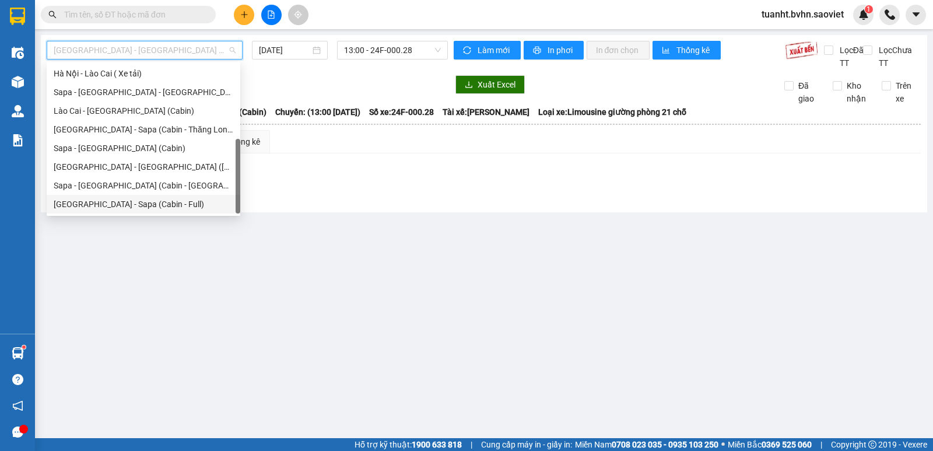
click at [143, 199] on div "[GEOGRAPHIC_DATA] - Sapa (Cabin - Full)" at bounding box center [144, 204] width 180 height 13
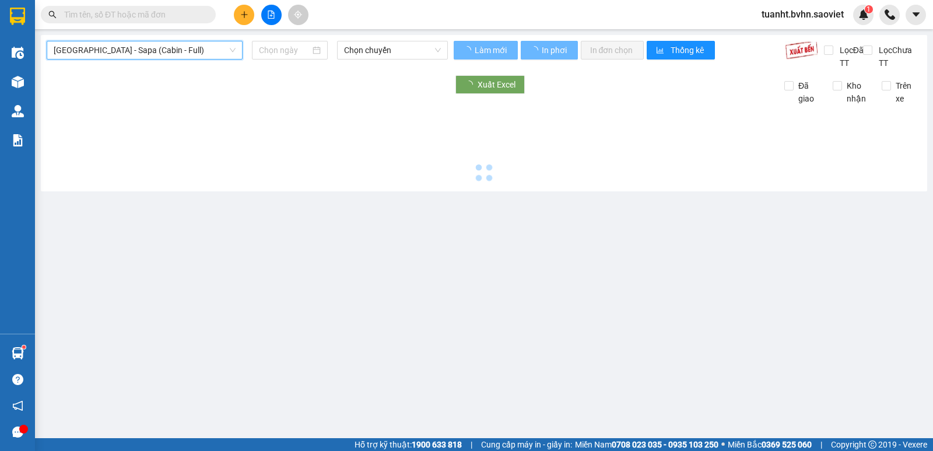
type input "[DATE]"
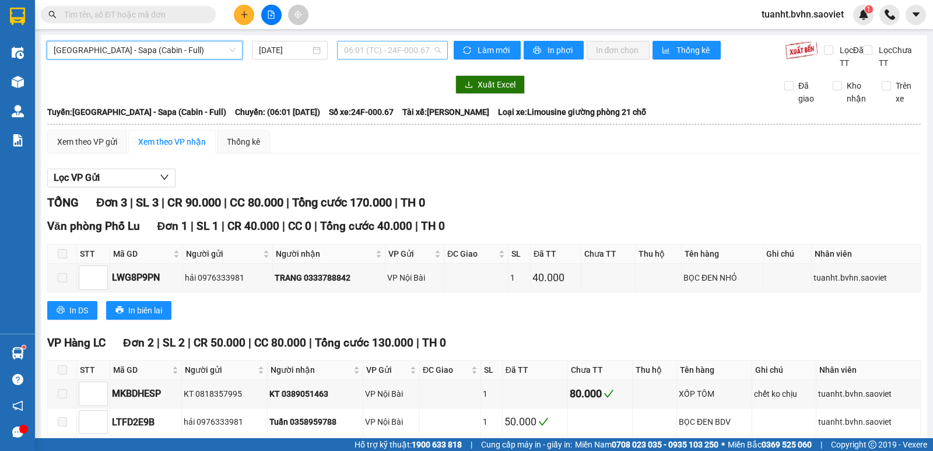
click at [360, 43] on span "06:01 (TC) - 24F-000.67" at bounding box center [392, 49] width 96 height 17
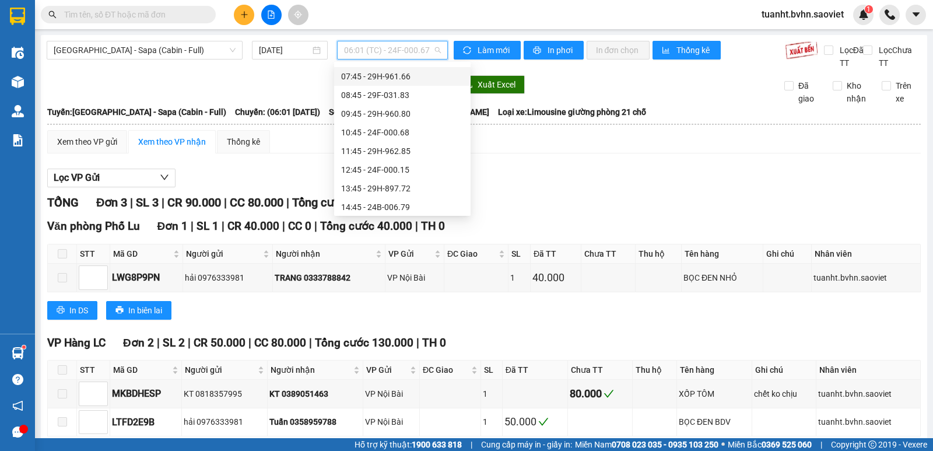
scroll to position [175, 0]
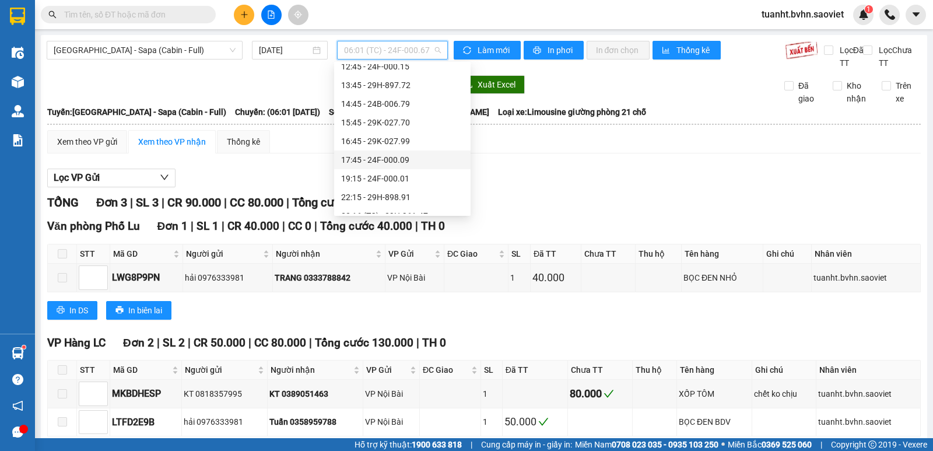
click at [395, 160] on div "17:45 - 24F-000.09" at bounding box center [402, 159] width 122 height 13
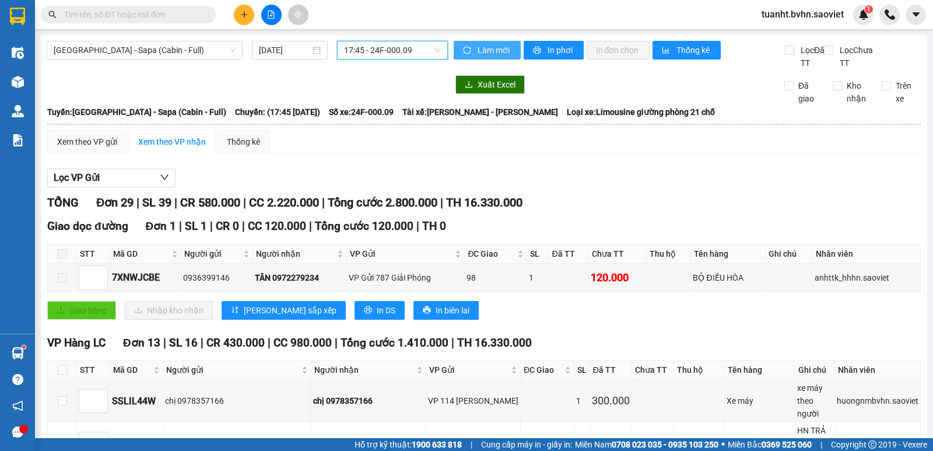
click at [496, 52] on span "Làm mới" at bounding box center [495, 50] width 34 height 13
click at [548, 53] on span "In phơi" at bounding box center [561, 50] width 27 height 13
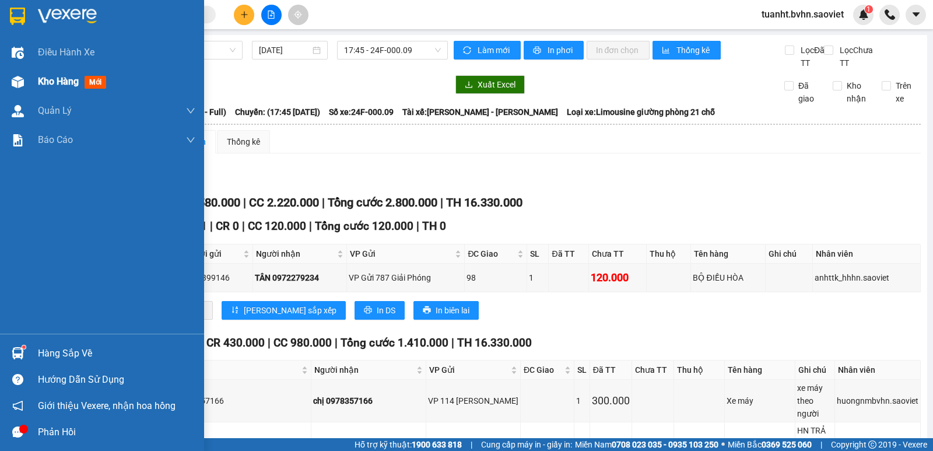
click at [19, 80] on img at bounding box center [18, 82] width 12 height 12
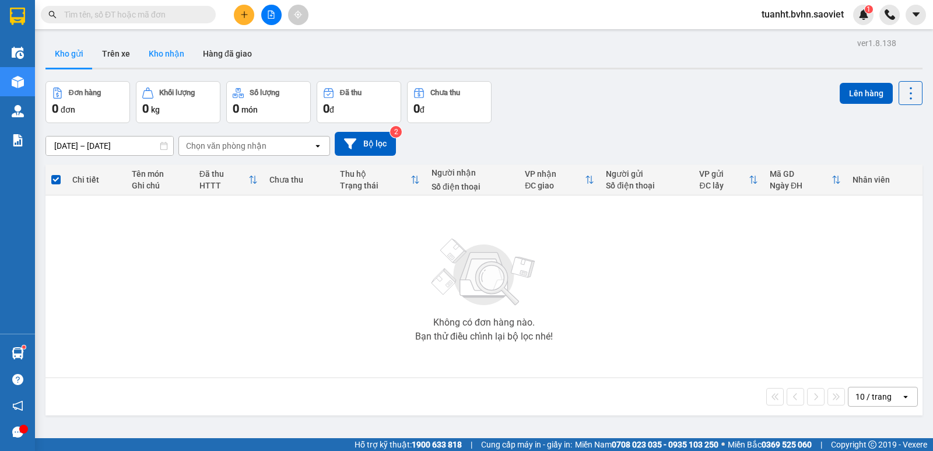
click at [158, 53] on button "Kho nhận" at bounding box center [166, 54] width 54 height 28
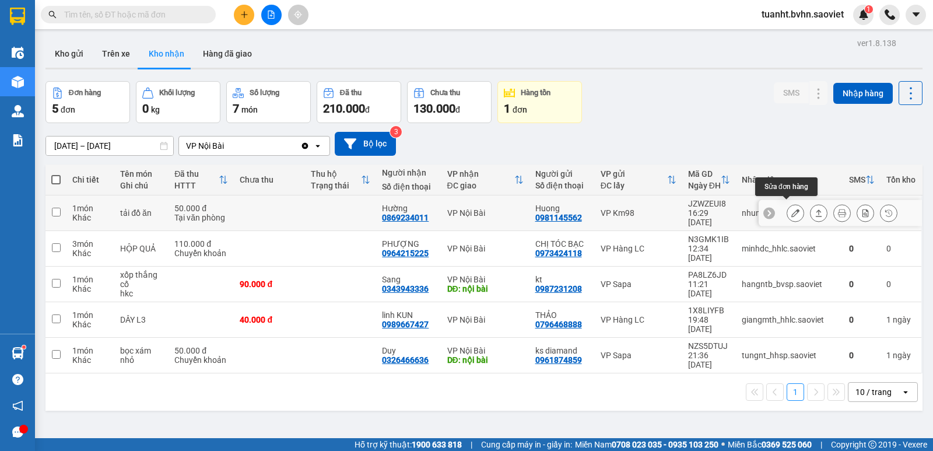
click at [787, 209] on button at bounding box center [795, 213] width 16 height 20
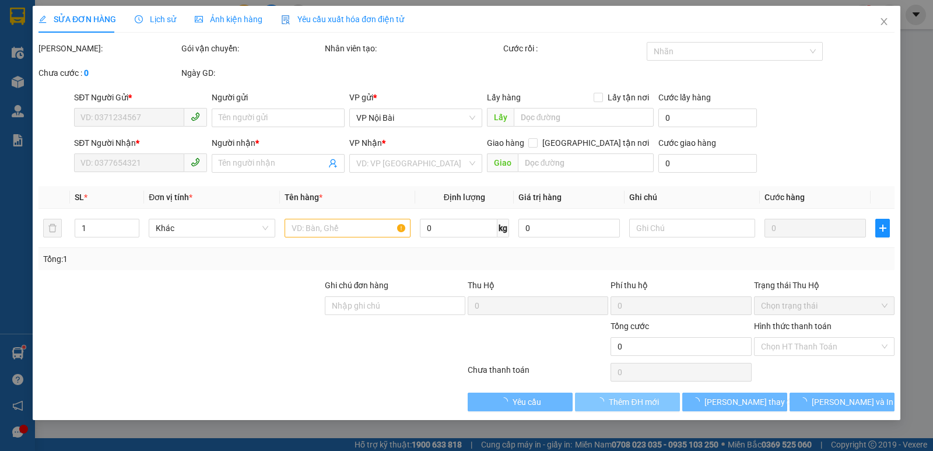
type input "0981145562"
type input "Huong"
type input "0869234011"
type input "Hường"
type input "50.000"
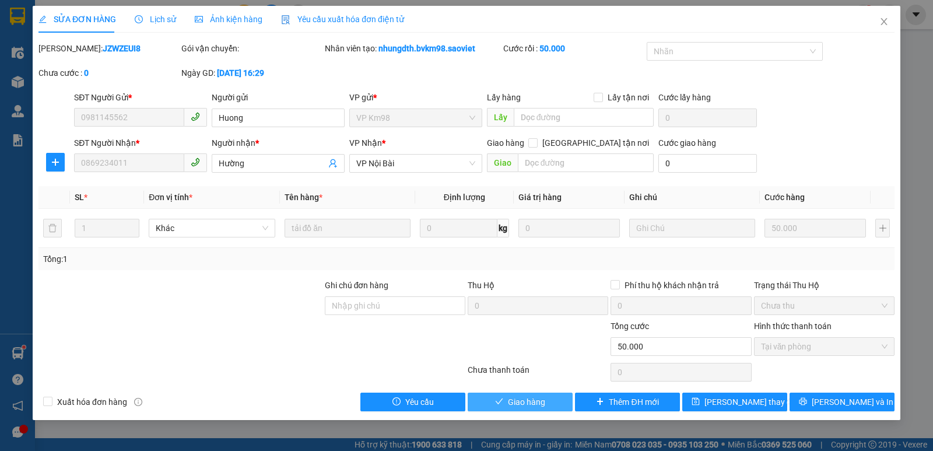
click at [533, 400] on span "Giao hàng" at bounding box center [526, 401] width 37 height 13
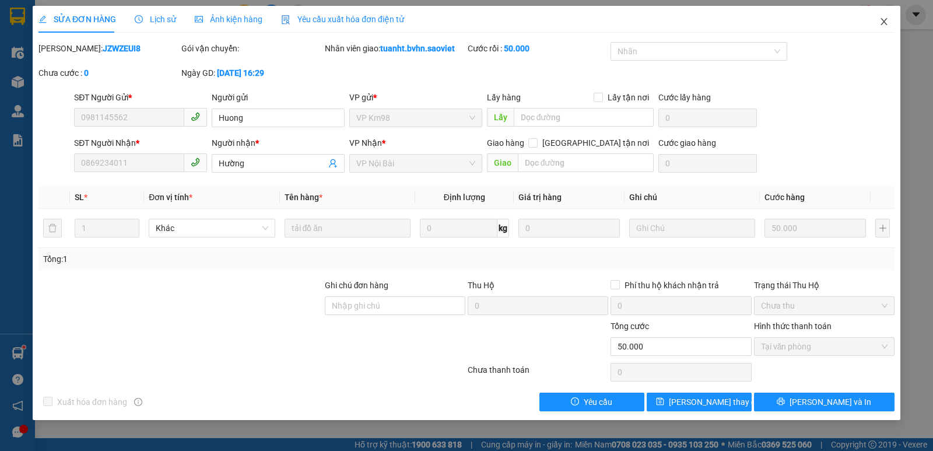
click at [887, 22] on icon "close" at bounding box center [884, 21] width 9 height 9
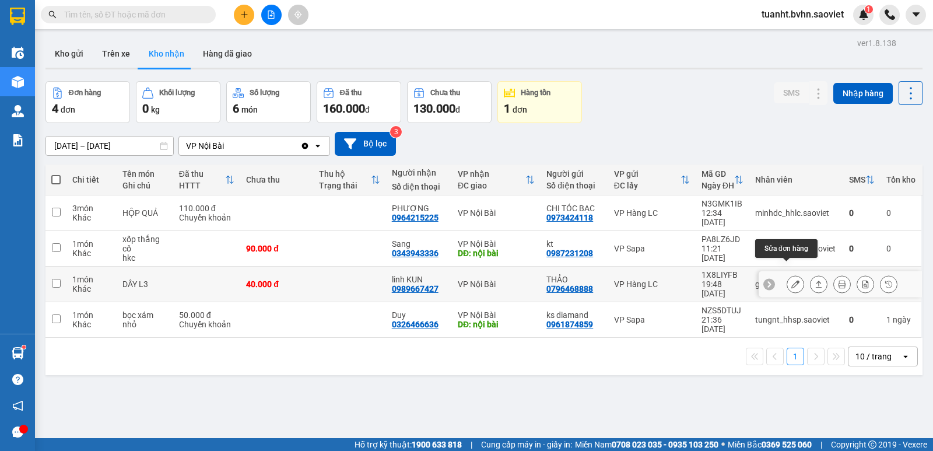
click at [792, 280] on icon at bounding box center [796, 284] width 8 height 8
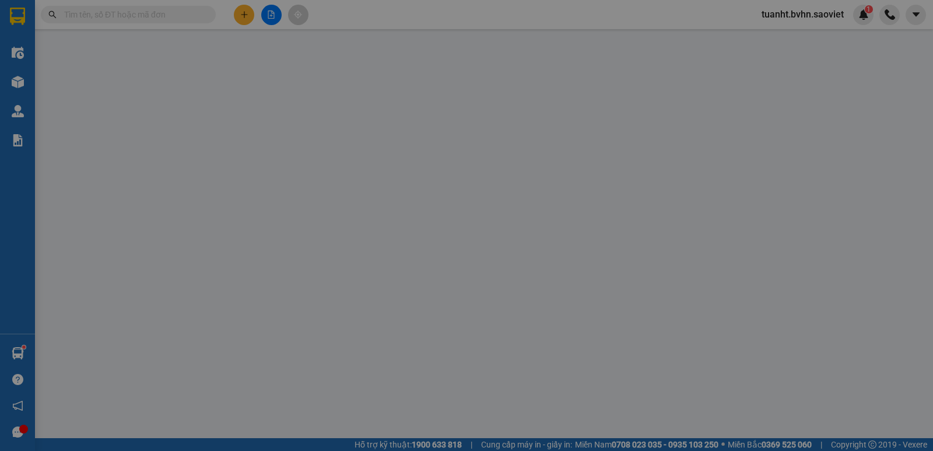
type input "0796468888"
type input "THẢO"
type input "0989667427"
type input "linh KUN"
type input "40.000"
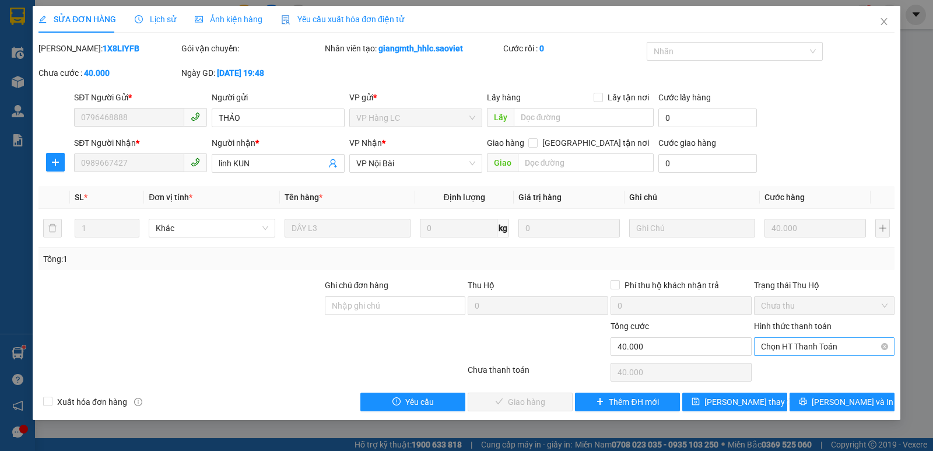
click at [801, 344] on span "Chọn HT Thanh Toán" at bounding box center [824, 346] width 127 height 17
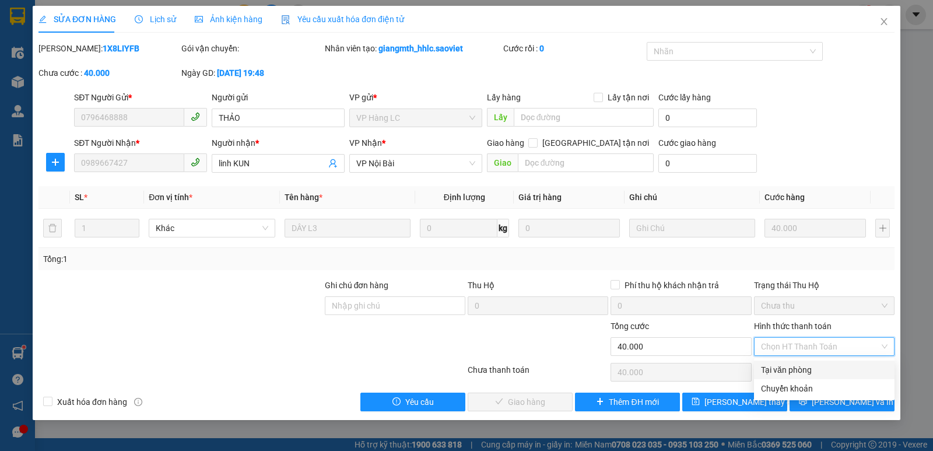
click at [805, 365] on div "Tại văn phòng" at bounding box center [824, 369] width 127 height 13
type input "0"
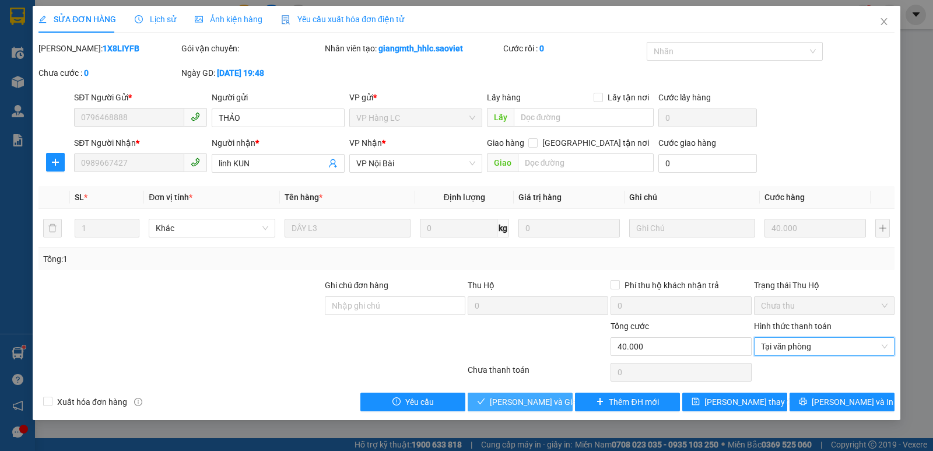
click at [520, 405] on span "[PERSON_NAME] và Giao hàng" at bounding box center [546, 401] width 112 height 13
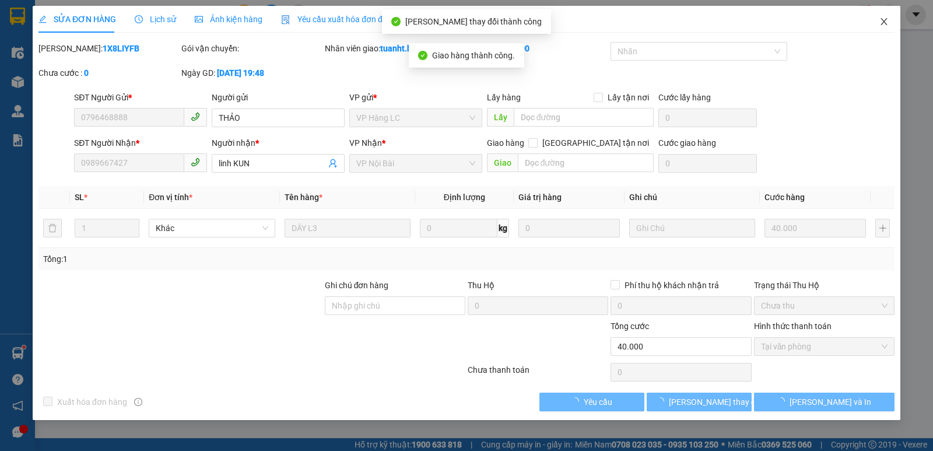
click at [885, 23] on icon "close" at bounding box center [884, 21] width 6 height 7
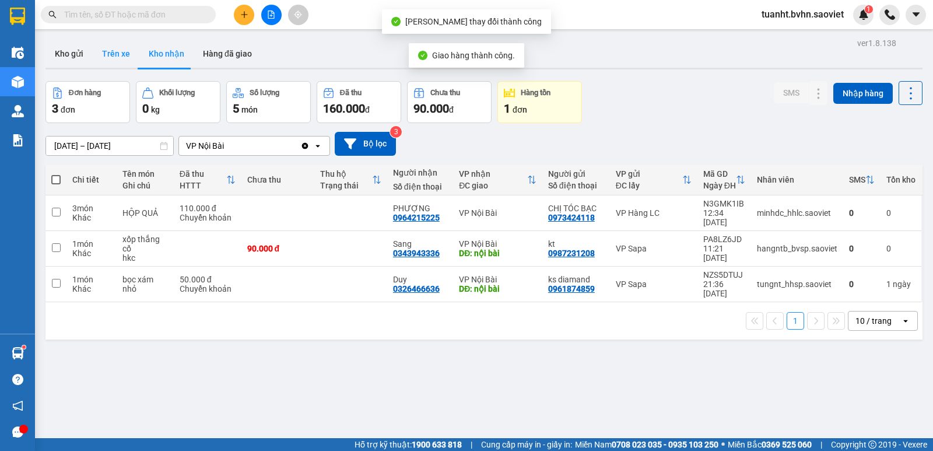
click at [109, 45] on button "Trên xe" at bounding box center [116, 54] width 47 height 28
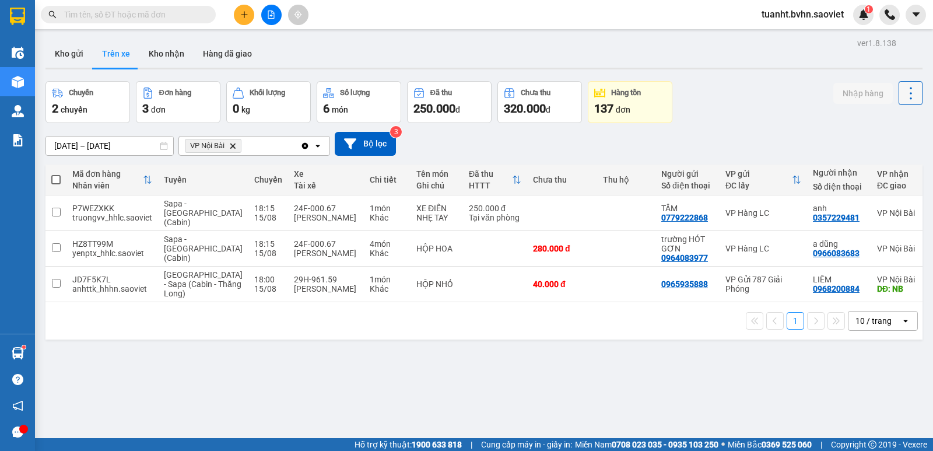
click at [906, 99] on icon at bounding box center [911, 93] width 16 height 16
click at [864, 127] on div "Làm mới" at bounding box center [880, 125] width 69 height 12
click at [272, 17] on icon "file-add" at bounding box center [271, 14] width 8 height 8
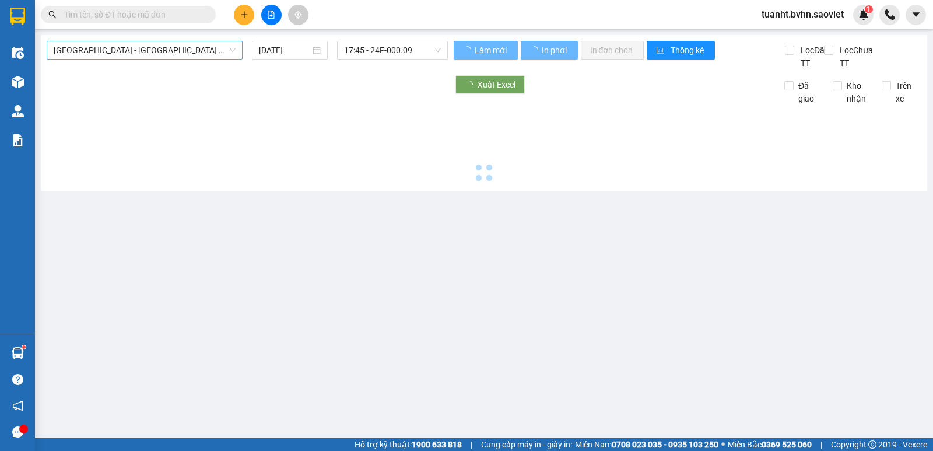
click at [167, 44] on span "[GEOGRAPHIC_DATA] - [GEOGRAPHIC_DATA] (Cabin)" at bounding box center [145, 49] width 182 height 17
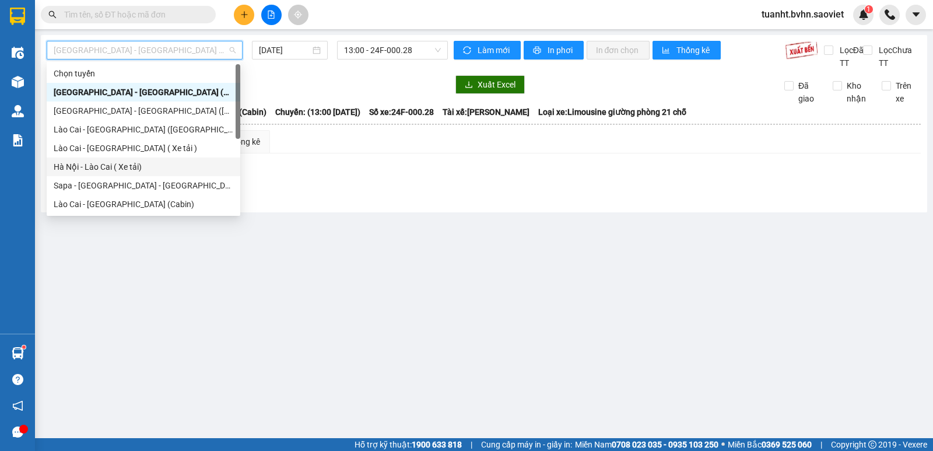
scroll to position [58, 0]
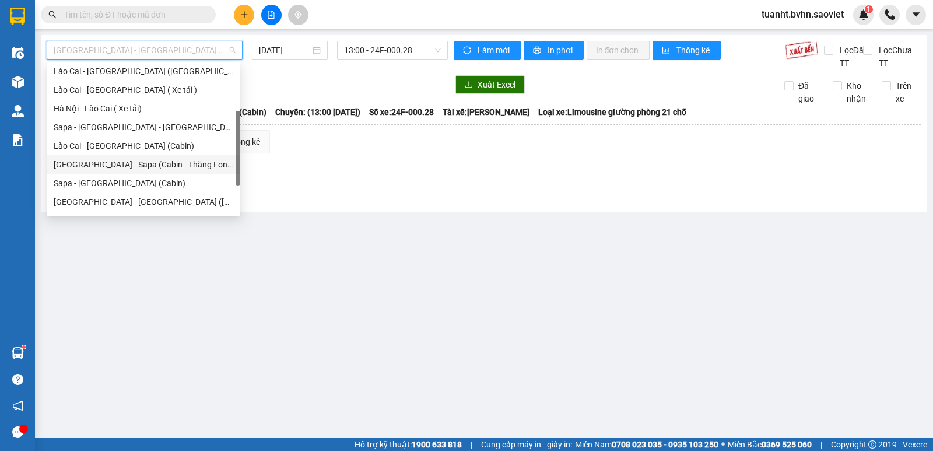
click at [163, 159] on div "[GEOGRAPHIC_DATA] - Sapa (Cabin - Thăng Long)" at bounding box center [144, 164] width 180 height 13
type input "[DATE]"
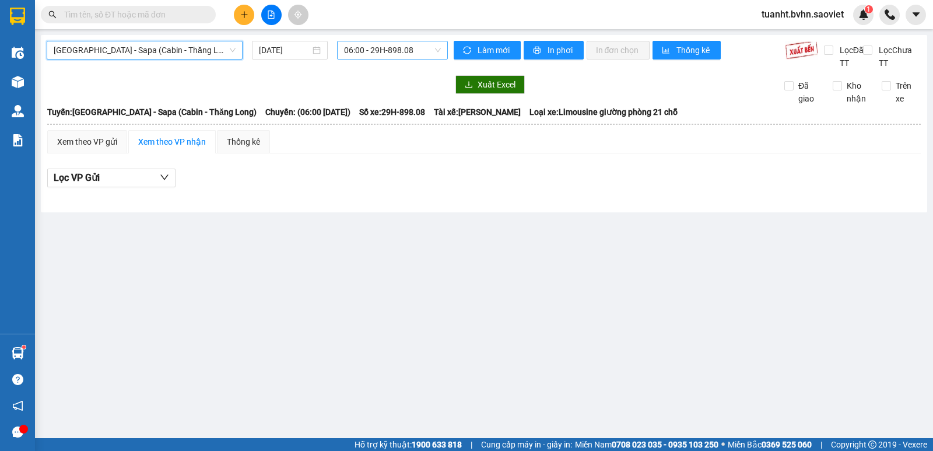
click at [398, 48] on span "06:00 - 29H-898.08" at bounding box center [392, 49] width 96 height 17
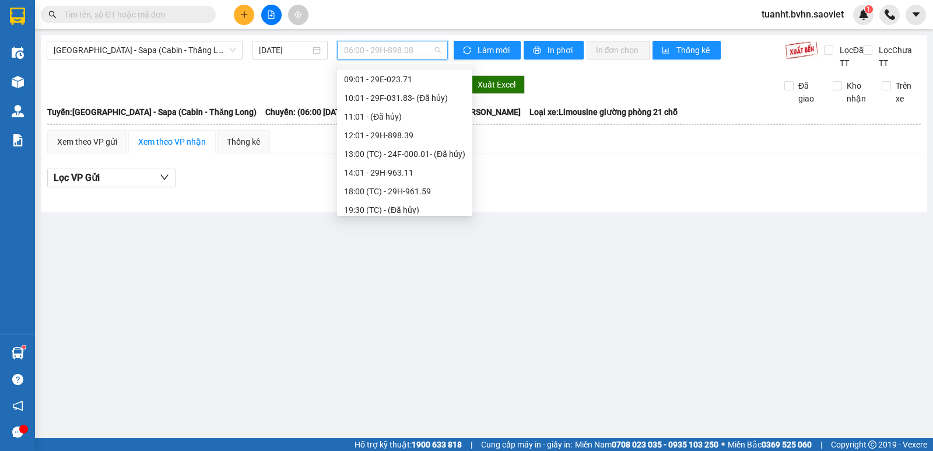
scroll to position [117, 0]
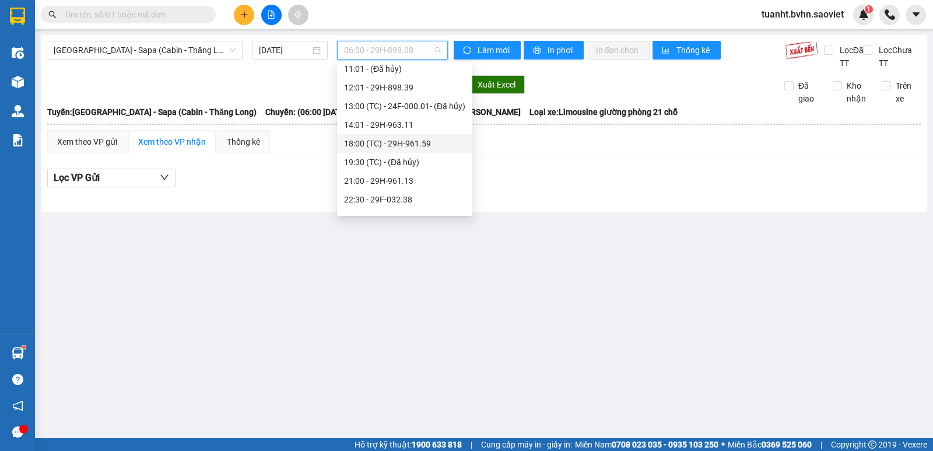
click at [391, 135] on div "18:00 (TC) - 29H-961.59" at bounding box center [404, 143] width 135 height 19
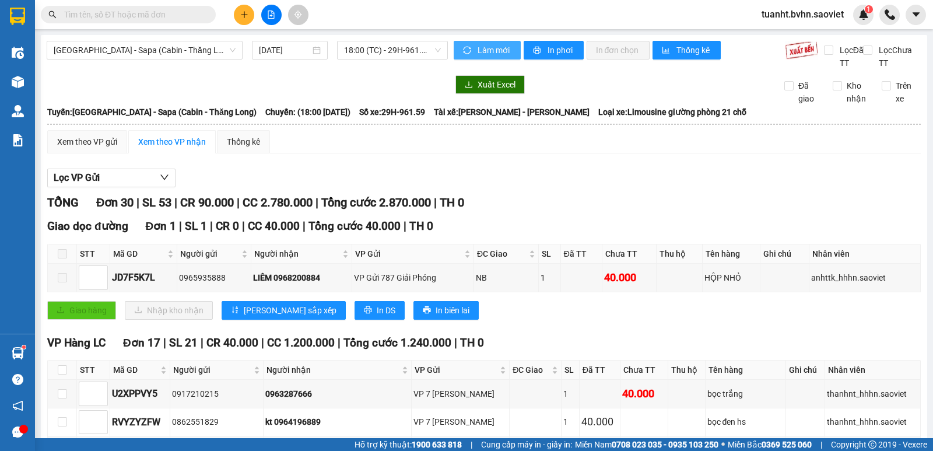
click at [495, 49] on span "Làm mới" at bounding box center [495, 50] width 34 height 13
click at [540, 52] on button "In phơi" at bounding box center [554, 50] width 60 height 19
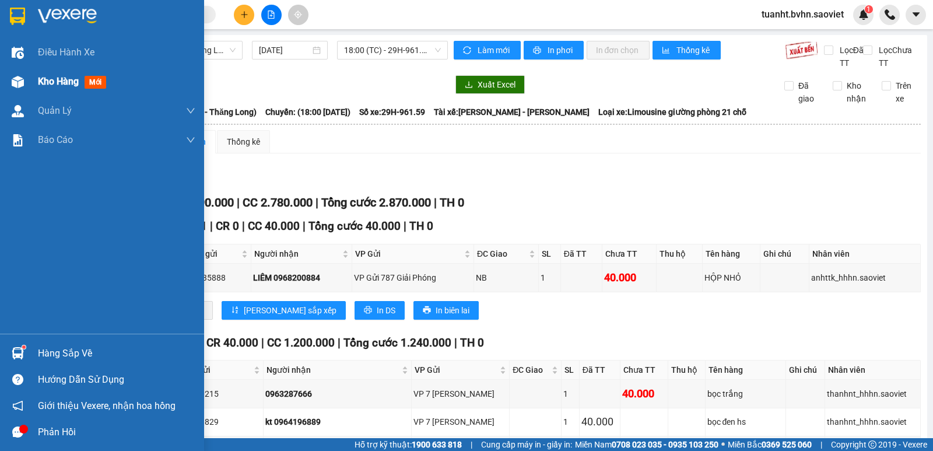
click at [23, 86] on img at bounding box center [18, 82] width 12 height 12
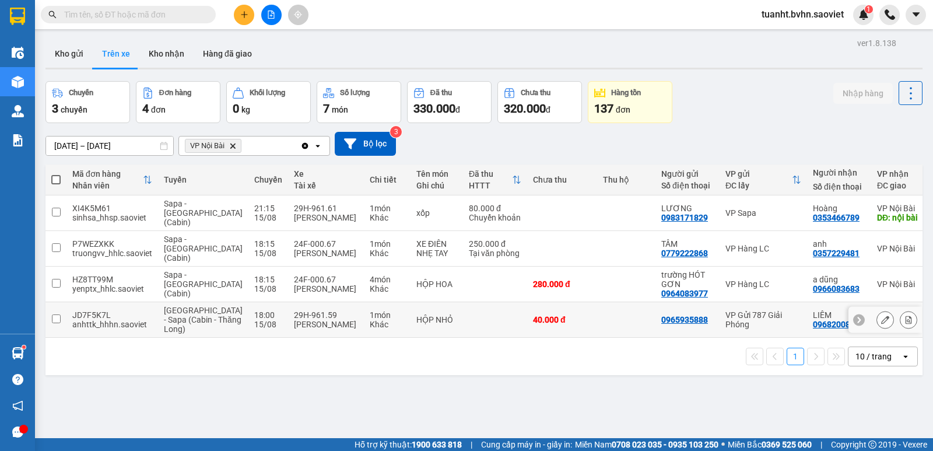
click at [55, 314] on input "checkbox" at bounding box center [56, 318] width 9 height 9
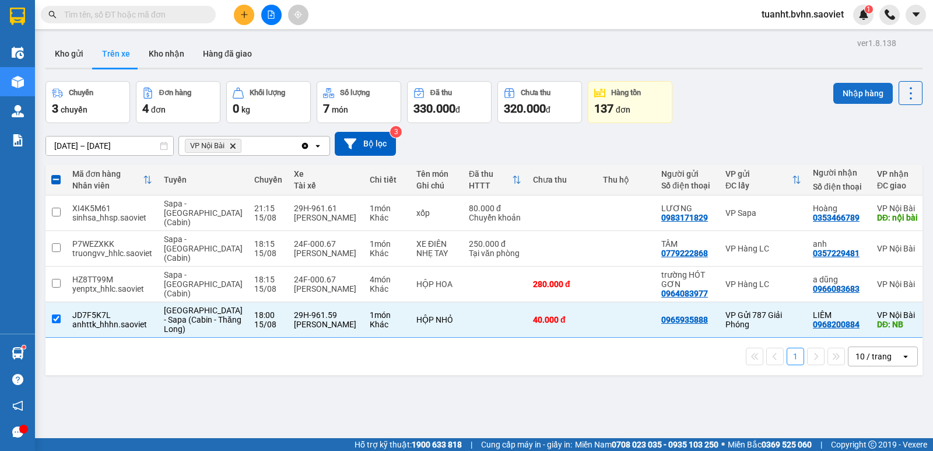
click at [855, 94] on button "Nhập hàng" at bounding box center [863, 93] width 59 height 21
checkbox input "false"
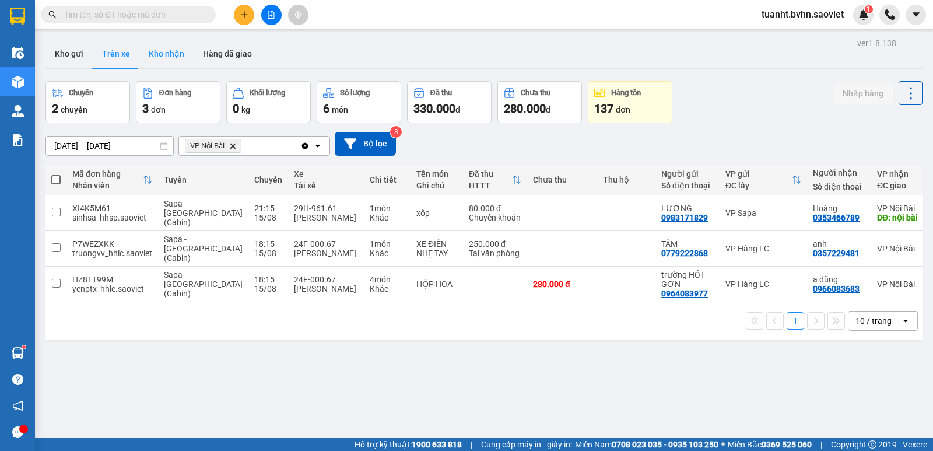
click at [167, 53] on button "Kho nhận" at bounding box center [166, 54] width 54 height 28
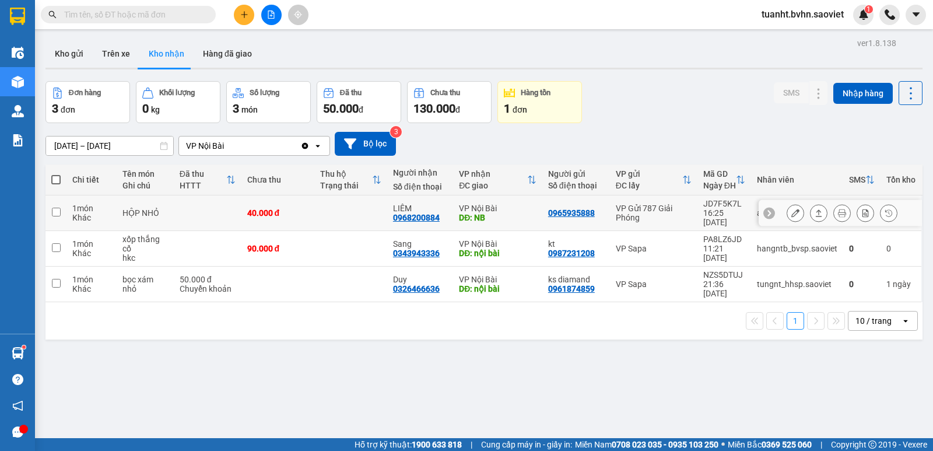
click at [792, 209] on icon at bounding box center [796, 213] width 8 height 8
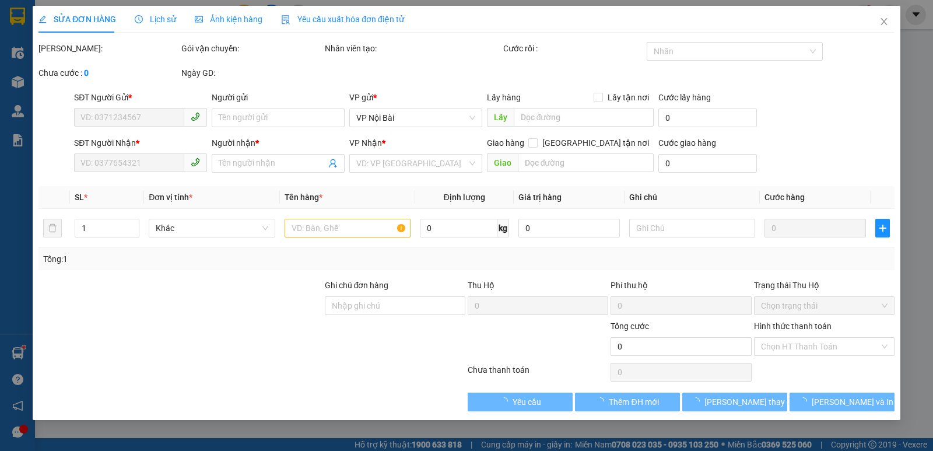
type input "0965935888"
type input "0968200884"
type input "LIÊM"
type input "NB"
type input "40.000"
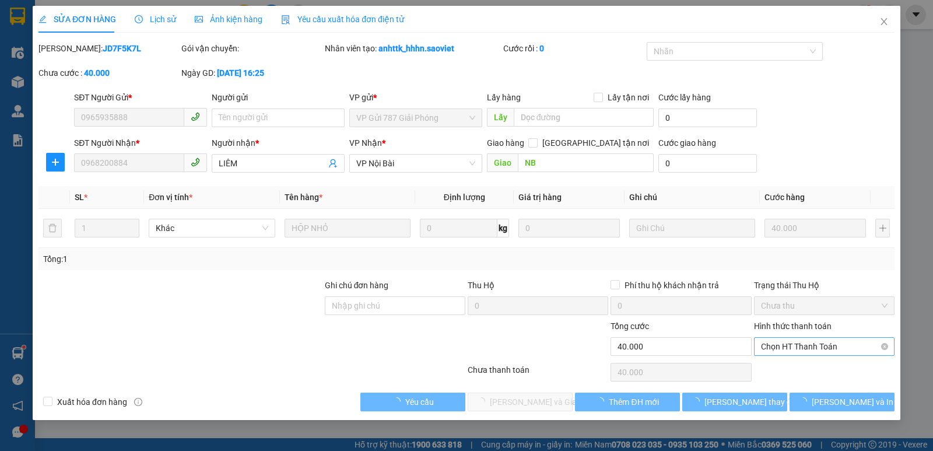
click at [789, 345] on span "Chọn HT Thanh Toán" at bounding box center [824, 346] width 127 height 17
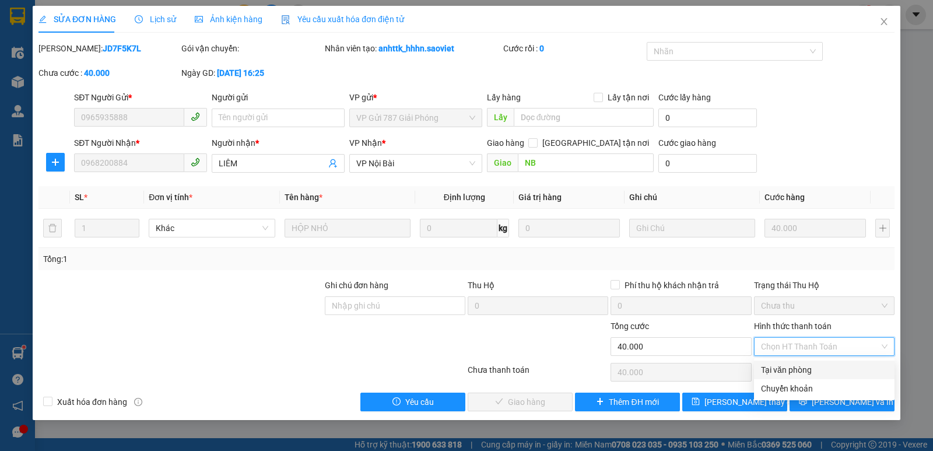
click at [794, 368] on div "Tại văn phòng" at bounding box center [824, 369] width 127 height 13
type input "0"
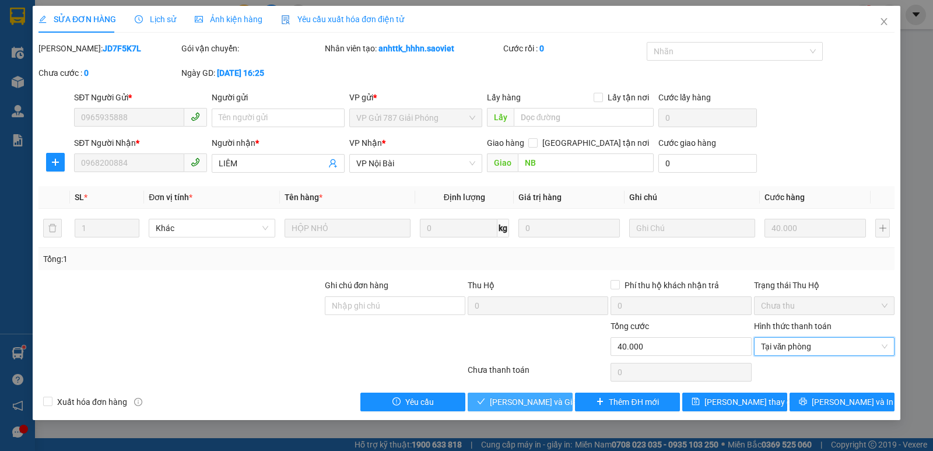
click at [533, 400] on span "[PERSON_NAME] và Giao hàng" at bounding box center [546, 401] width 112 height 13
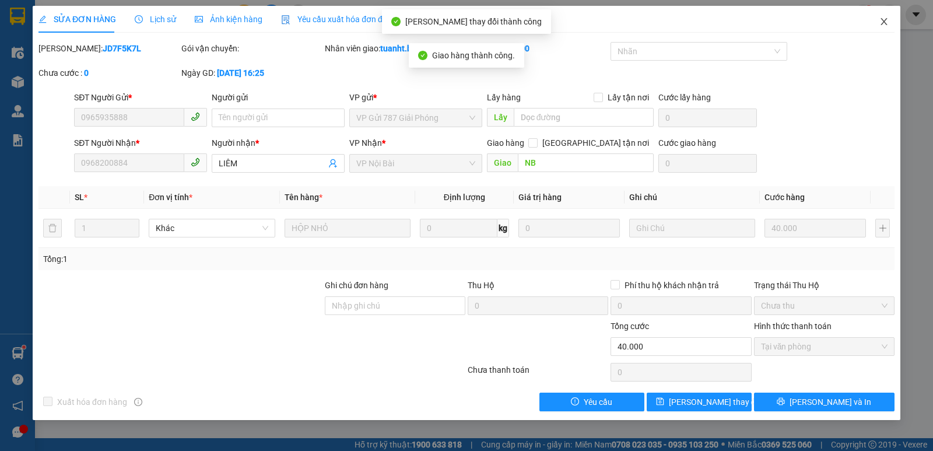
click at [884, 22] on icon "close" at bounding box center [884, 21] width 6 height 7
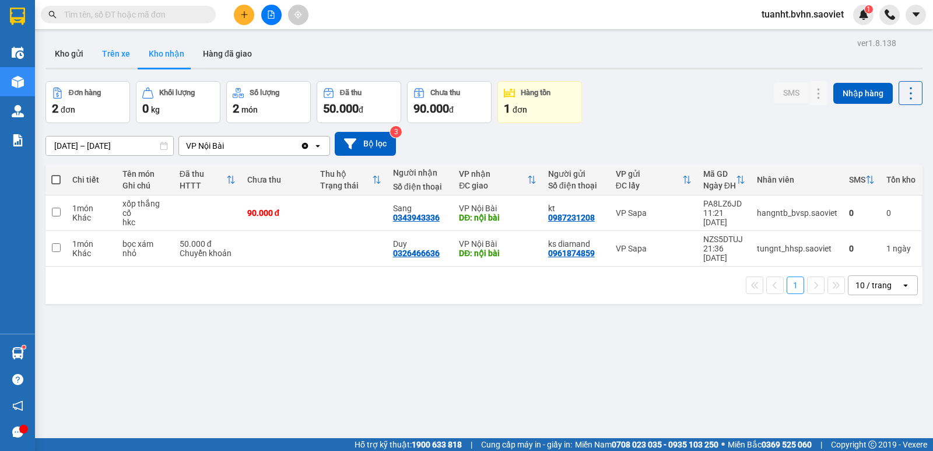
click at [120, 52] on button "Trên xe" at bounding box center [116, 54] width 47 height 28
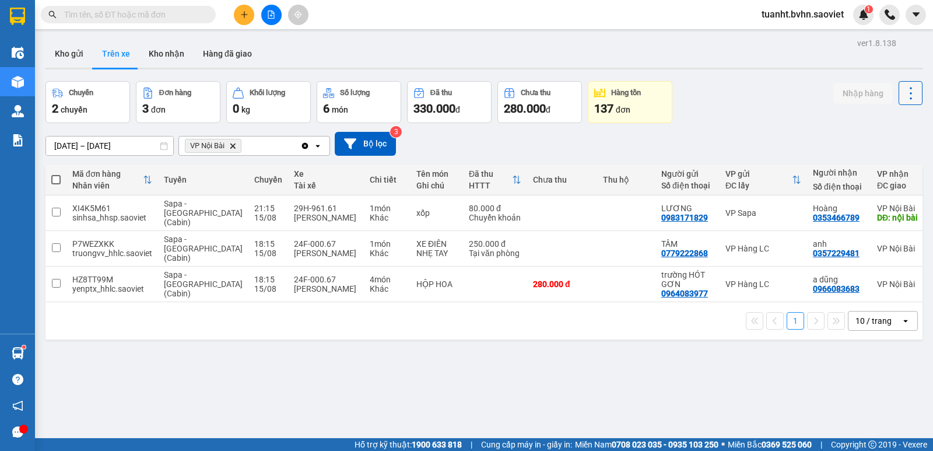
click at [903, 92] on icon at bounding box center [911, 93] width 16 height 16
click at [891, 128] on span "Làm mới" at bounding box center [886, 125] width 32 height 12
click at [903, 99] on icon at bounding box center [911, 93] width 16 height 16
click at [885, 125] on span "Làm mới" at bounding box center [886, 125] width 32 height 12
click at [172, 55] on button "Kho nhận" at bounding box center [166, 54] width 54 height 28
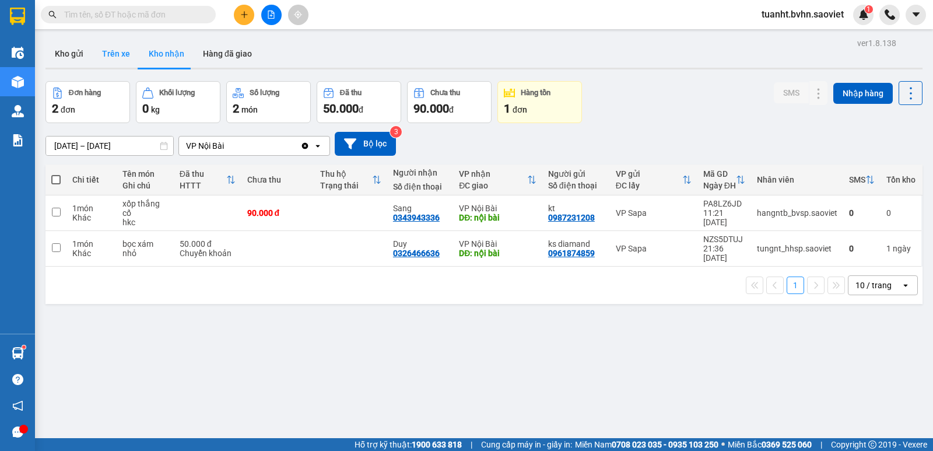
click at [117, 50] on button "Trên xe" at bounding box center [116, 54] width 47 height 28
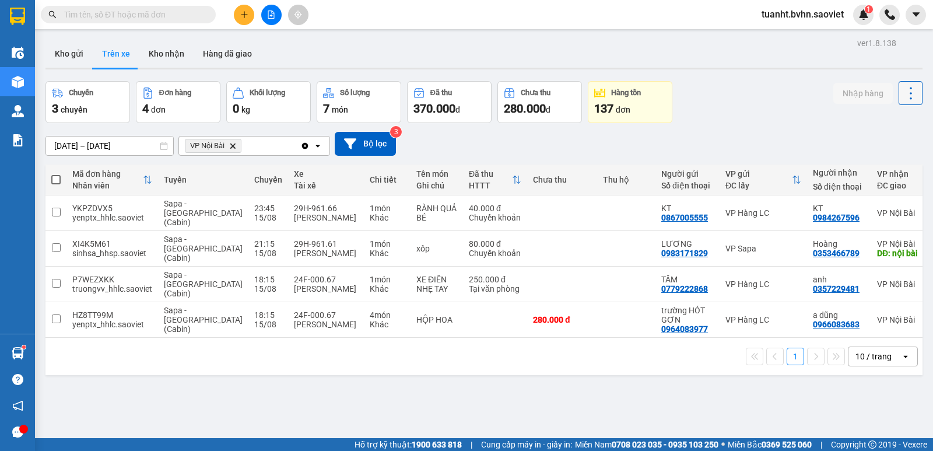
click at [903, 99] on icon at bounding box center [911, 93] width 16 height 16
click at [890, 118] on li "Làm mới" at bounding box center [880, 124] width 87 height 21
click at [910, 93] on icon at bounding box center [911, 93] width 2 height 12
click at [896, 127] on span "Làm mới" at bounding box center [886, 125] width 32 height 12
click at [73, 53] on button "Kho gửi" at bounding box center [68, 54] width 47 height 28
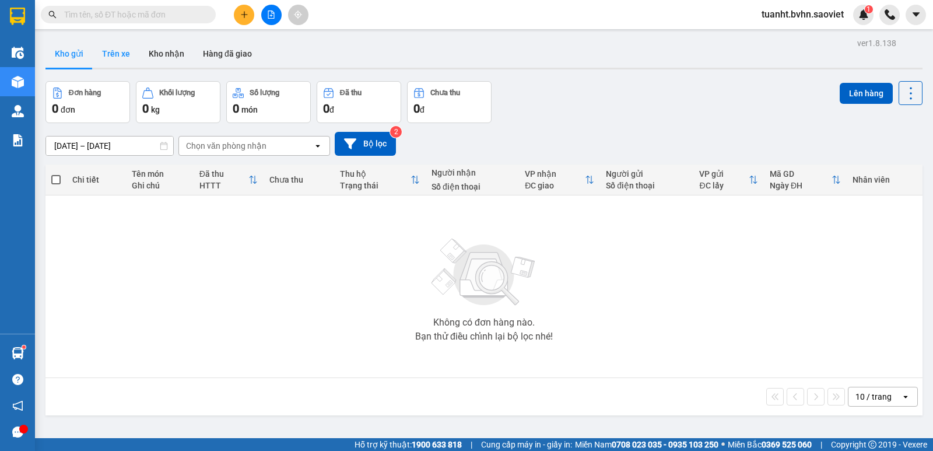
click at [117, 51] on button "Trên xe" at bounding box center [116, 54] width 47 height 28
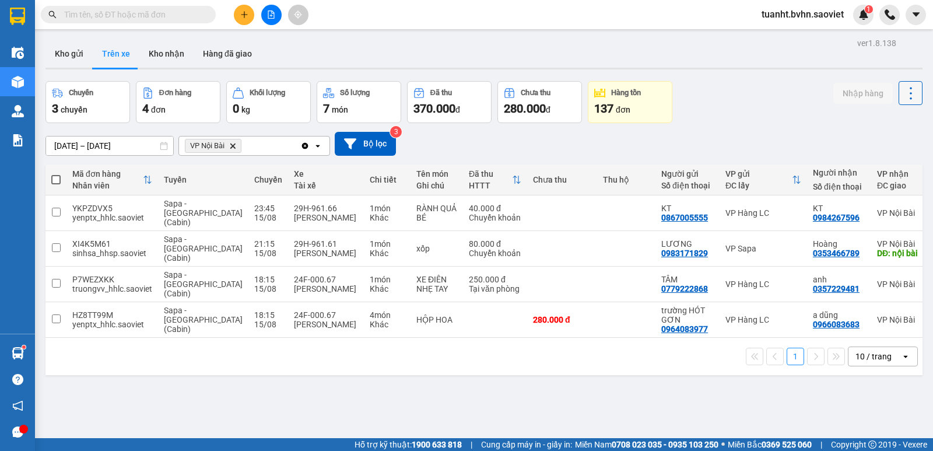
click at [903, 94] on icon at bounding box center [911, 93] width 16 height 16
click at [885, 128] on span "Làm mới" at bounding box center [886, 125] width 32 height 12
click at [160, 48] on button "Kho nhận" at bounding box center [166, 54] width 54 height 28
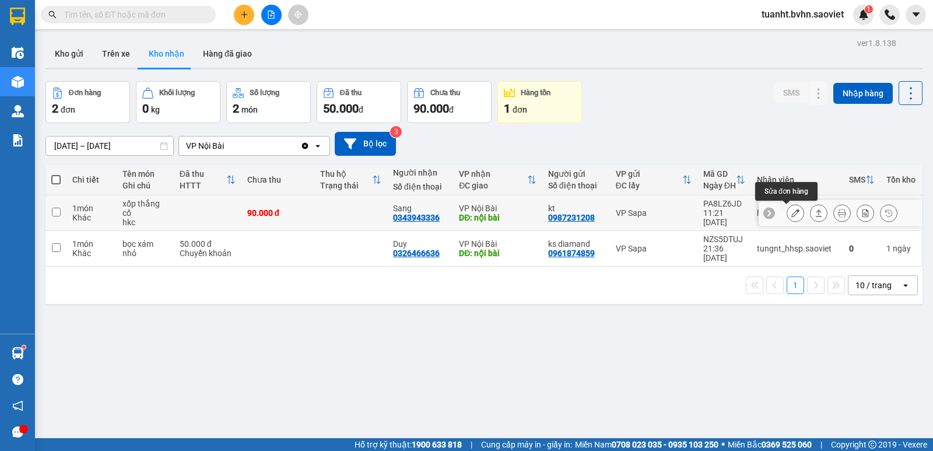
click at [787, 209] on button at bounding box center [795, 213] width 16 height 20
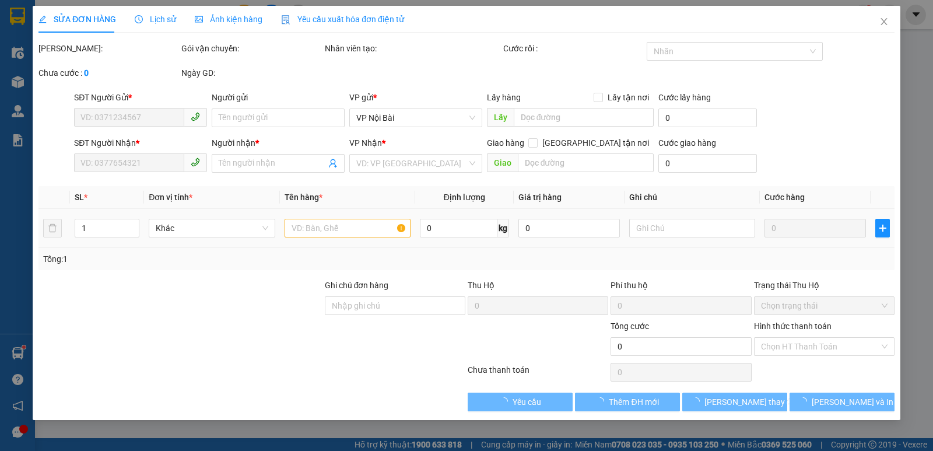
type input "0987231208"
type input "kt"
type input "0343943336"
type input "Sang"
type input "nội bài"
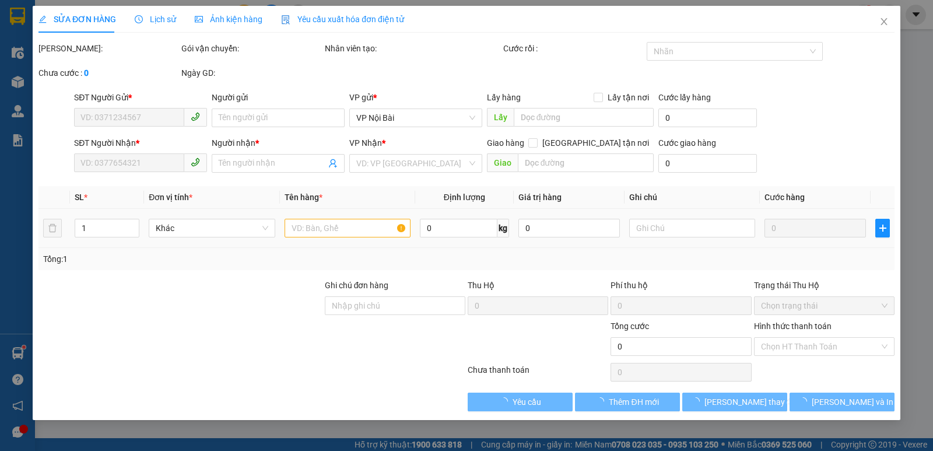
type input "90.000"
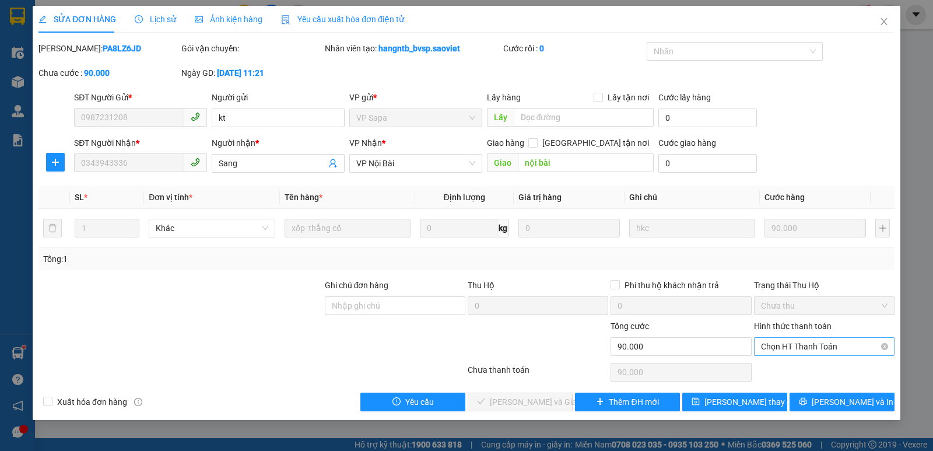
click at [799, 349] on span "Chọn HT Thanh Toán" at bounding box center [824, 346] width 127 height 17
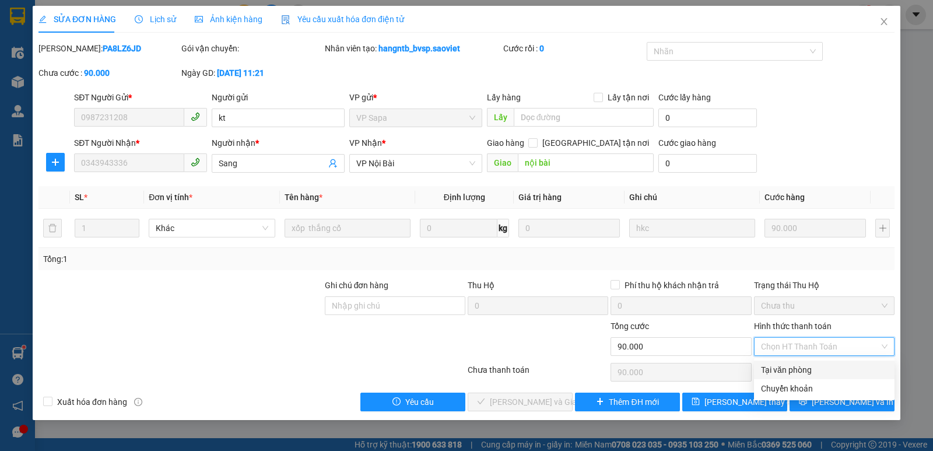
click at [800, 370] on div "Tại văn phòng" at bounding box center [824, 369] width 127 height 13
type input "0"
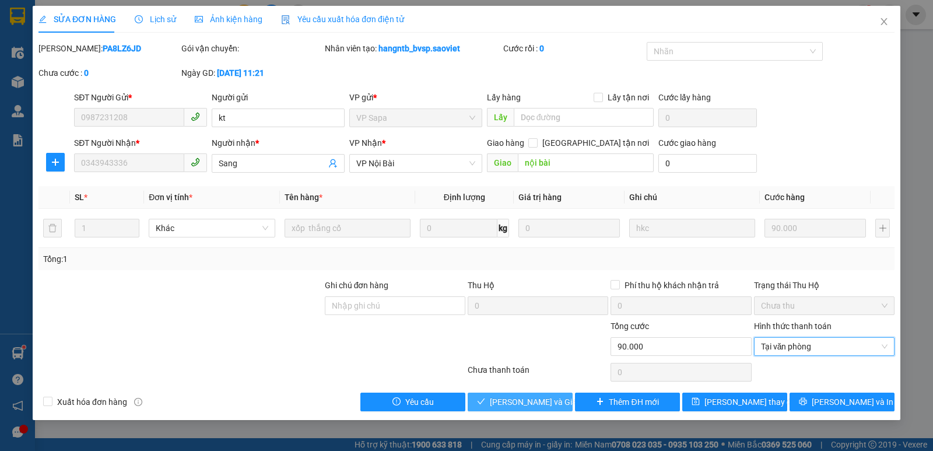
click at [520, 400] on span "[PERSON_NAME] và Giao hàng" at bounding box center [546, 401] width 112 height 13
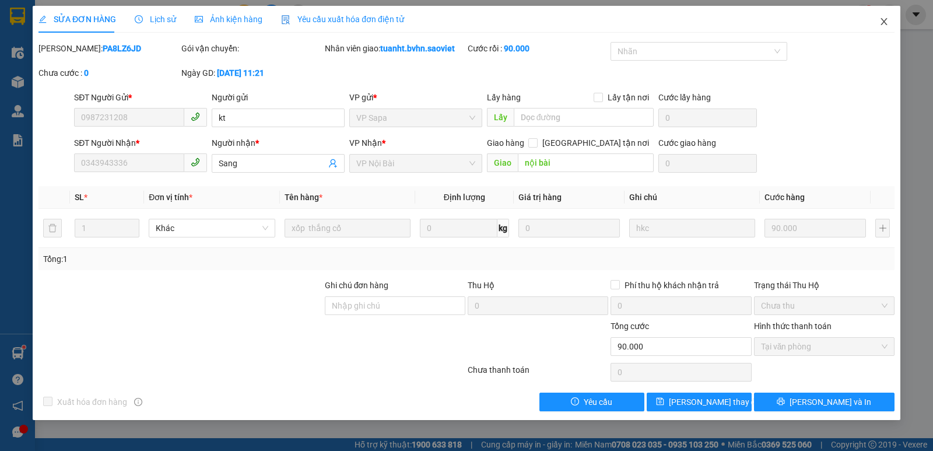
click at [881, 23] on icon "close" at bounding box center [884, 21] width 9 height 9
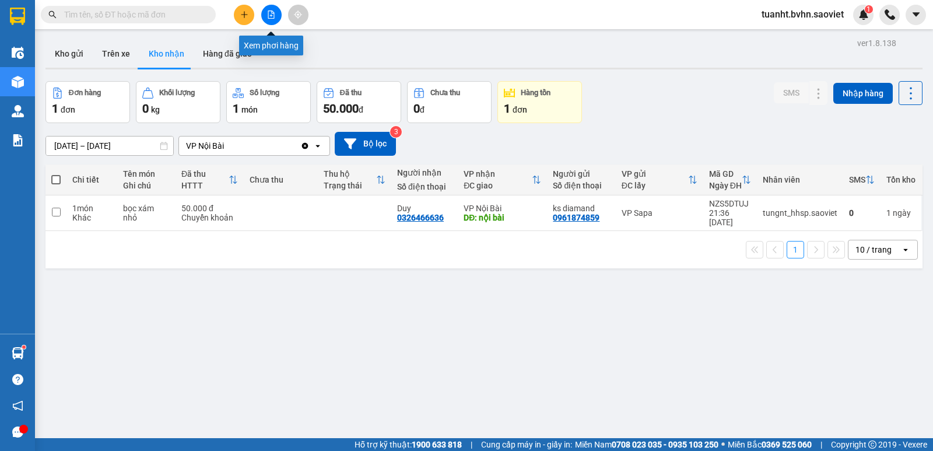
click at [270, 19] on button at bounding box center [271, 15] width 20 height 20
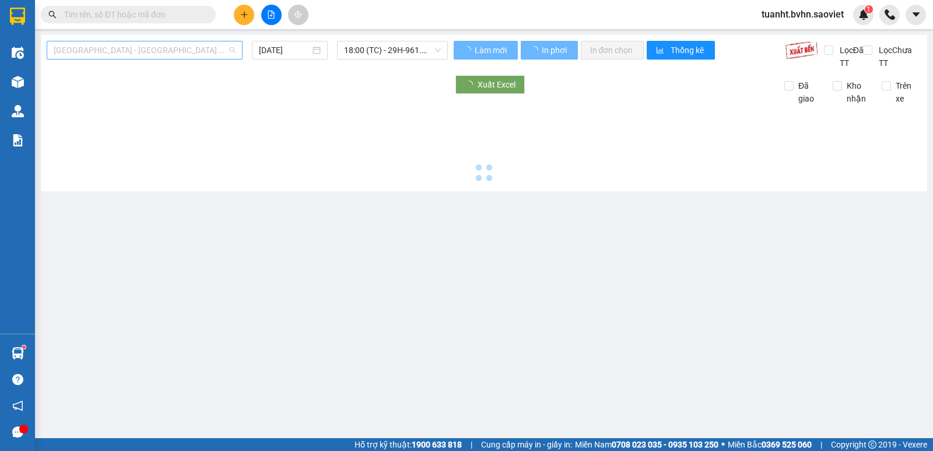
click at [145, 50] on span "[GEOGRAPHIC_DATA] - [GEOGRAPHIC_DATA] (Cabin)" at bounding box center [145, 49] width 182 height 17
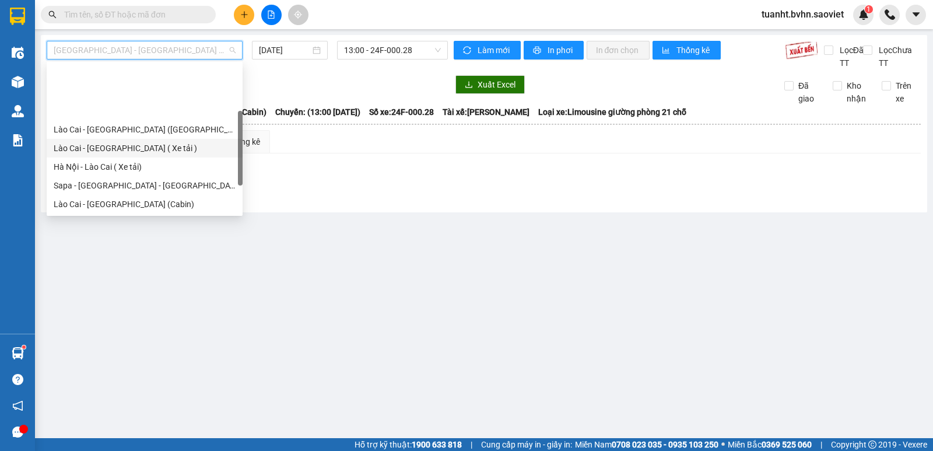
scroll to position [58, 0]
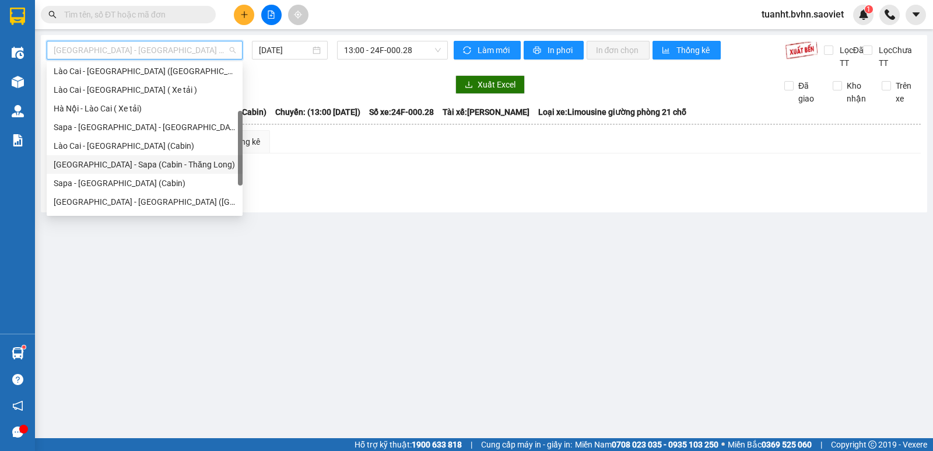
click at [136, 163] on div "[GEOGRAPHIC_DATA] - Sapa (Cabin - Thăng Long)" at bounding box center [145, 164] width 182 height 13
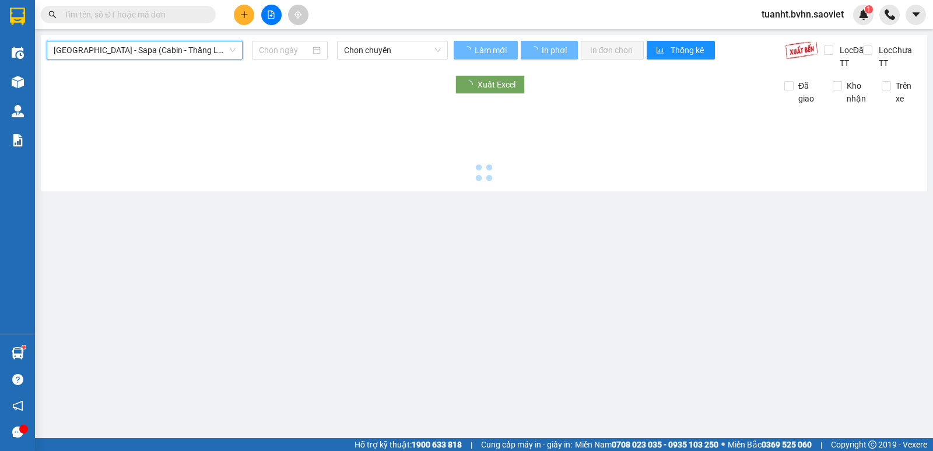
type input "[DATE]"
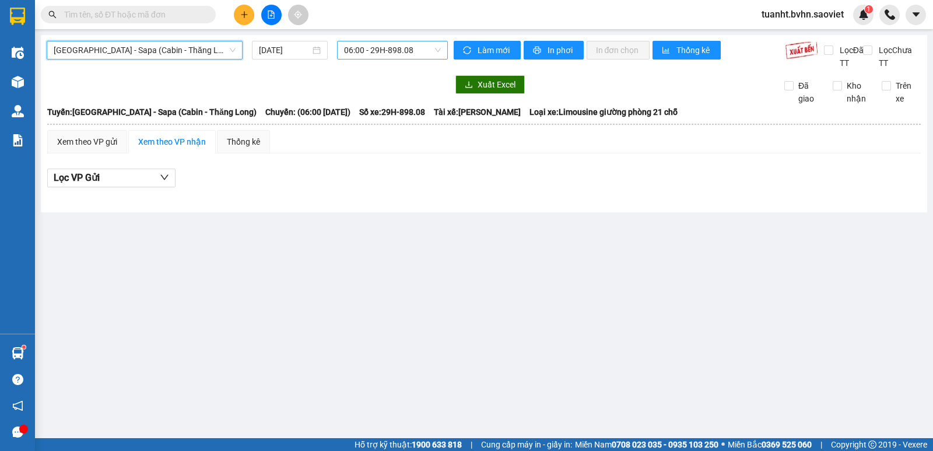
click at [359, 52] on span "06:00 - 29H-898.08" at bounding box center [392, 49] width 96 height 17
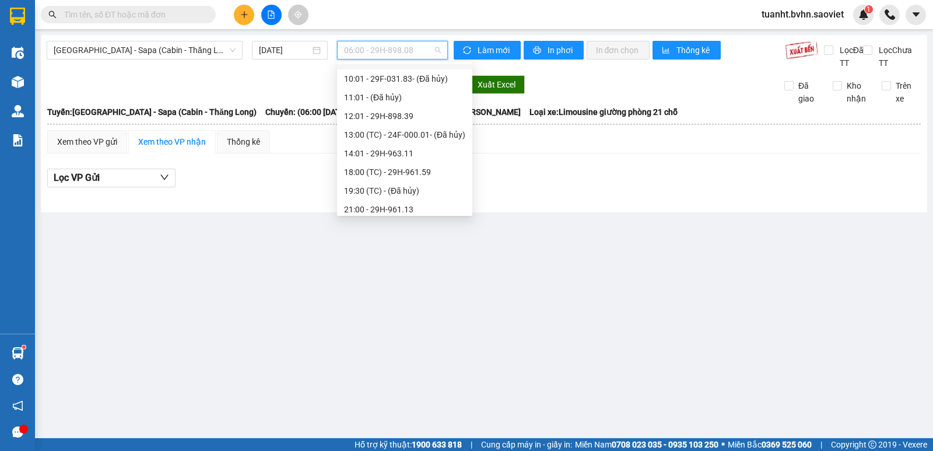
scroll to position [175, 0]
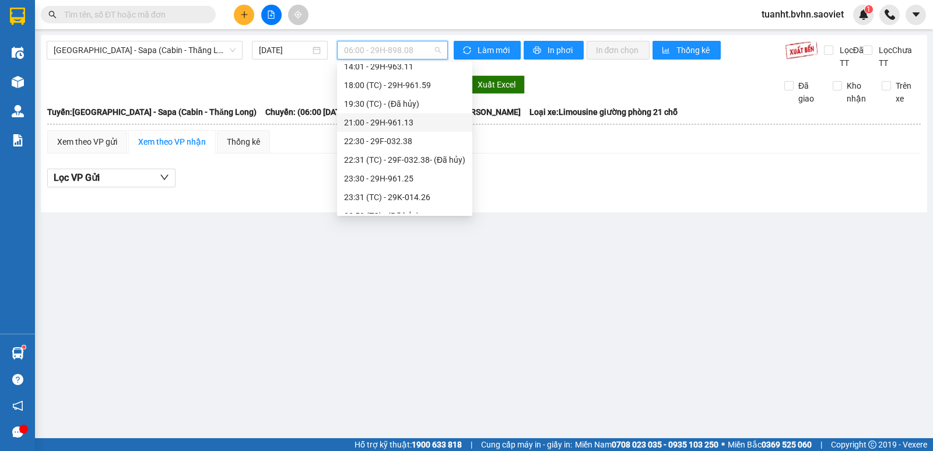
click at [394, 126] on div "21:00 - 29H-961.13" at bounding box center [404, 122] width 121 height 13
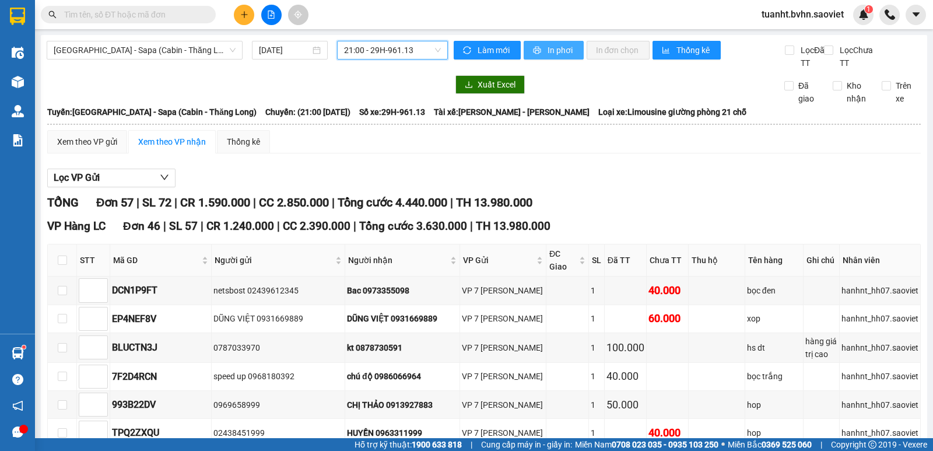
click at [548, 47] on span "In phơi" at bounding box center [561, 50] width 27 height 13
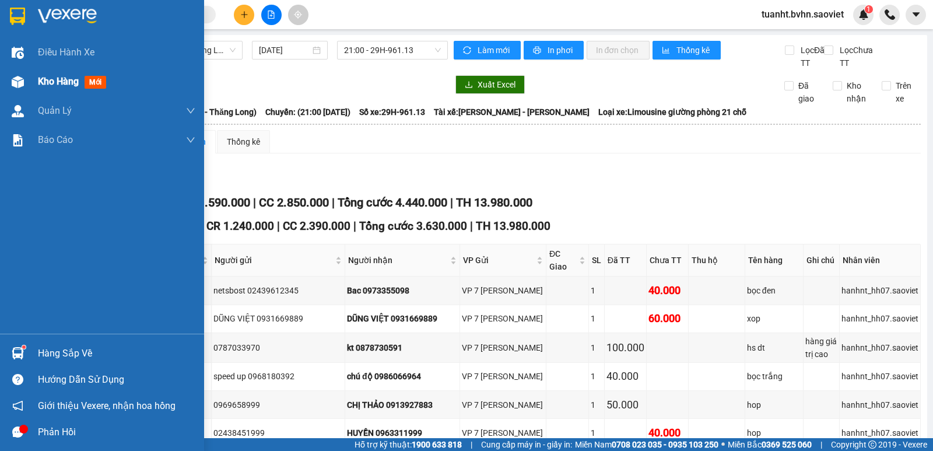
click at [20, 85] on img at bounding box center [18, 82] width 12 height 12
